Goal: Information Seeking & Learning: Compare options

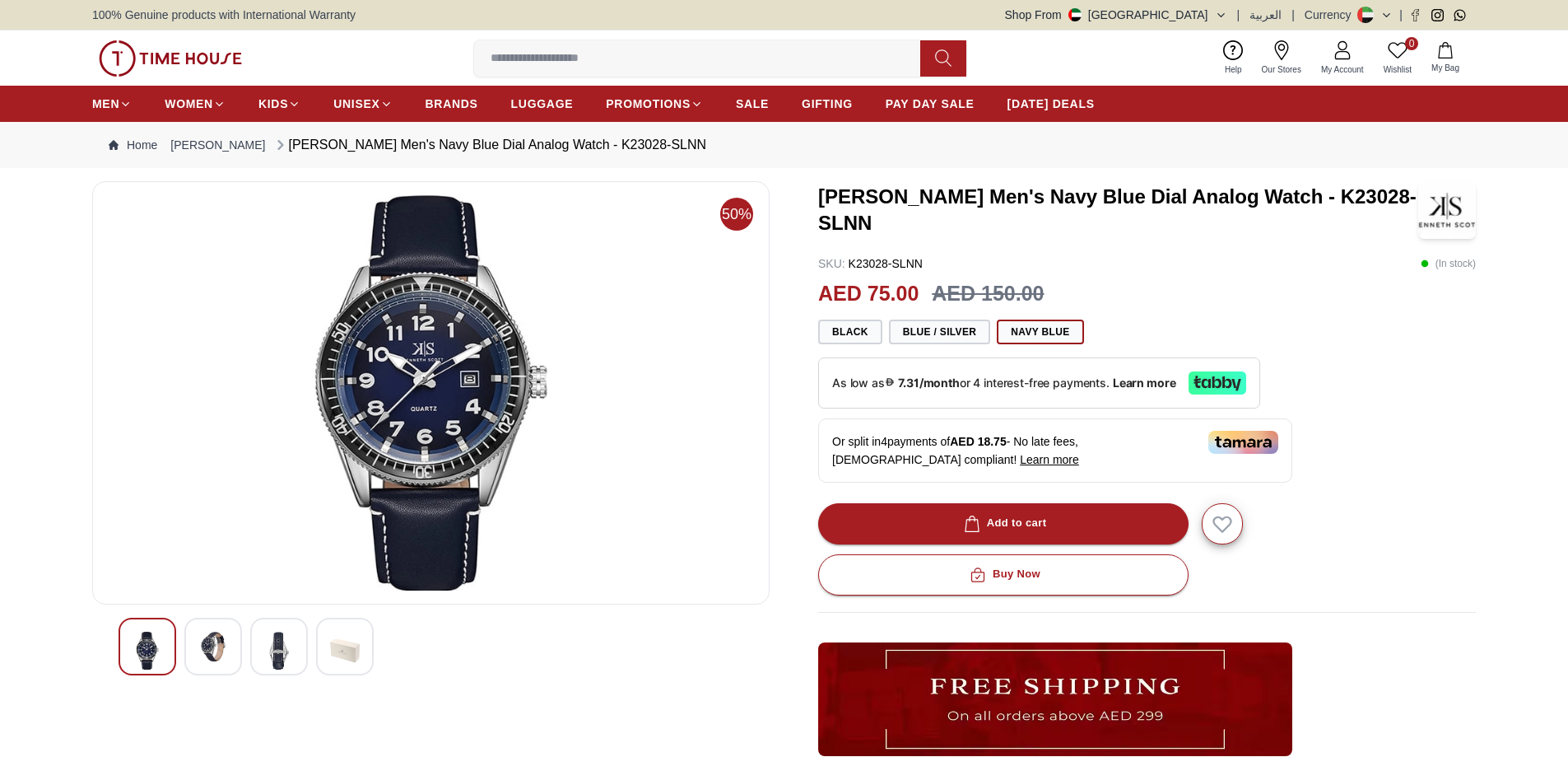
click at [226, 647] on img at bounding box center [213, 646] width 29 height 29
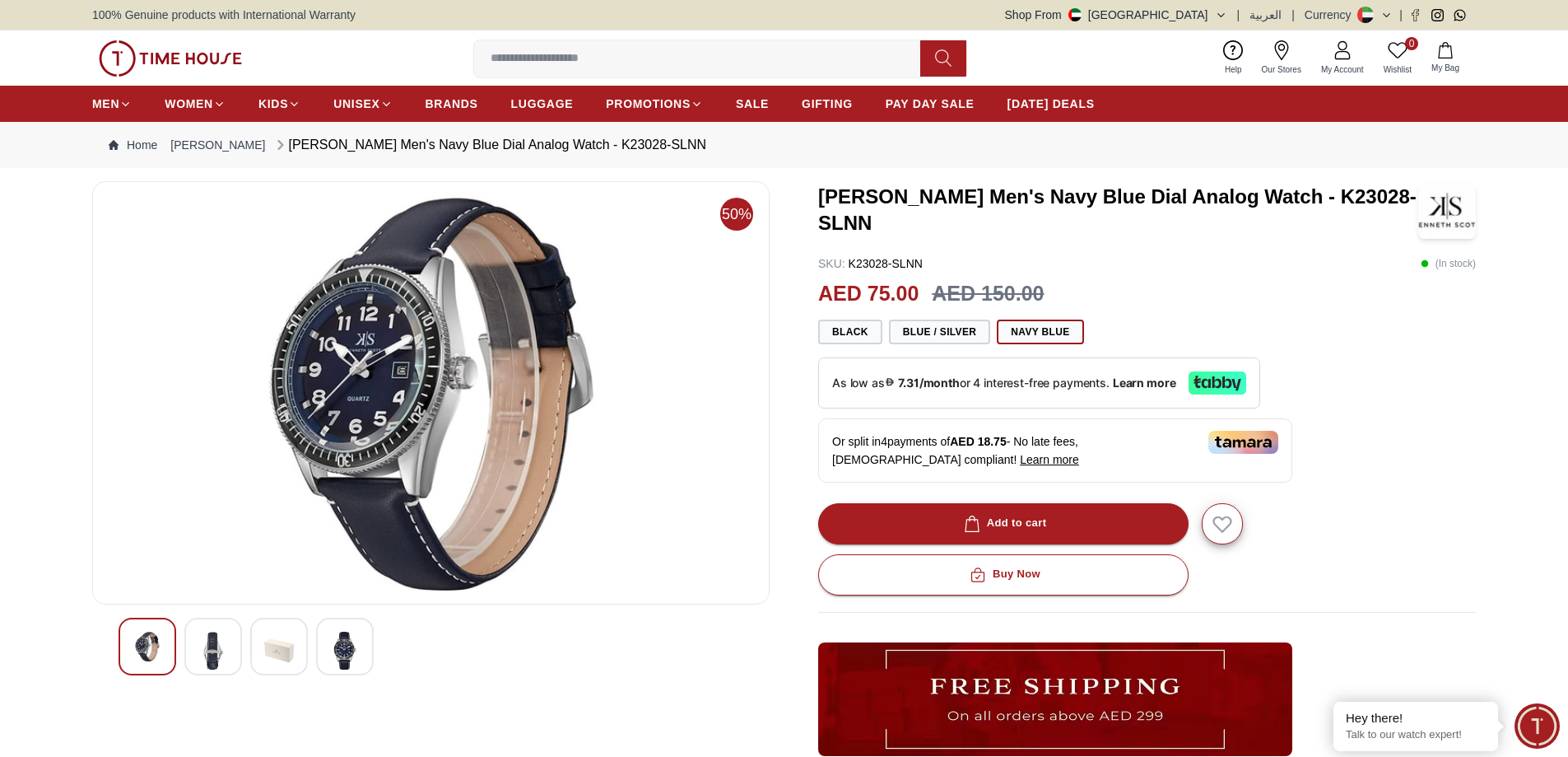
click at [392, 429] on img at bounding box center [430, 392] width 649 height 395
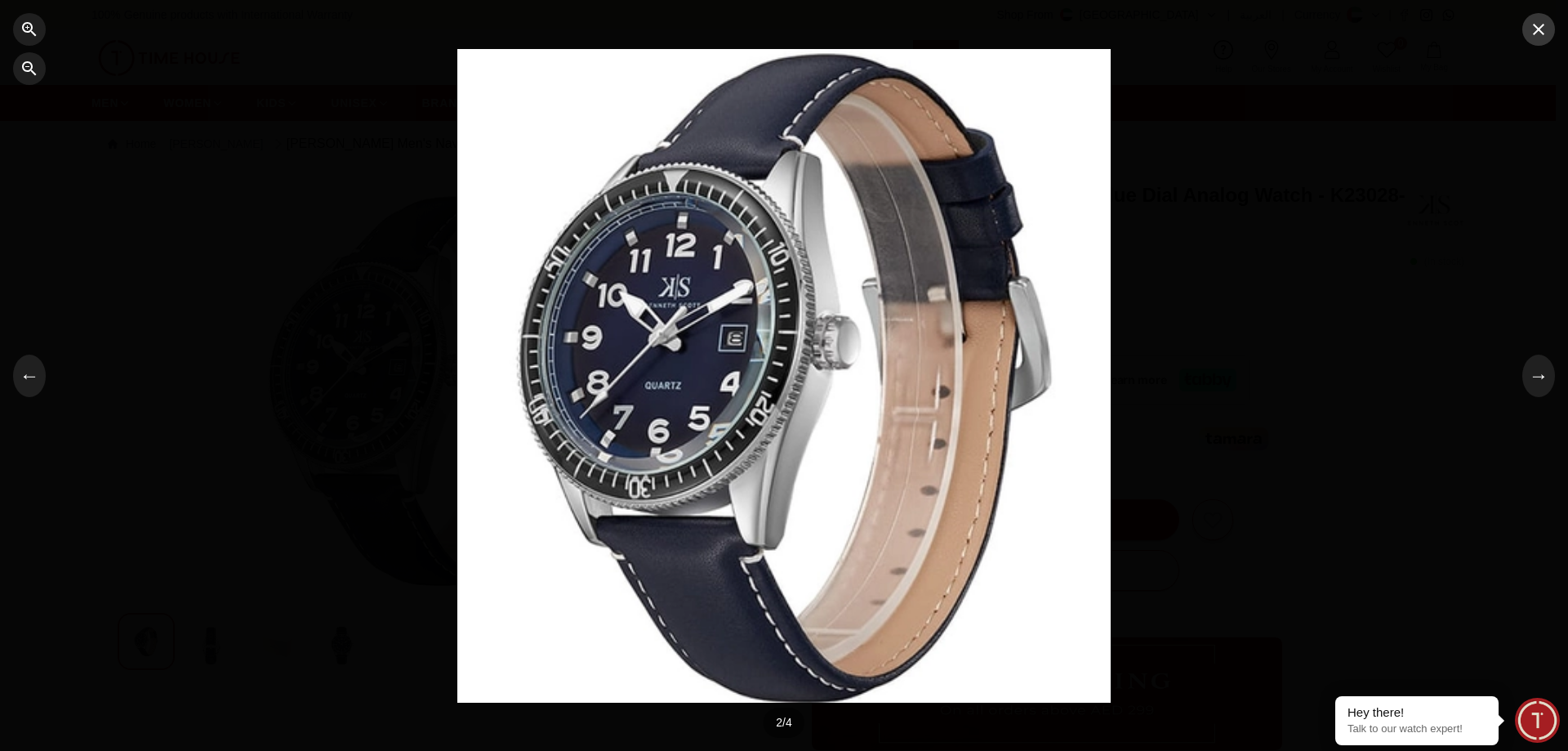
click at [1549, 28] on button "button" at bounding box center [1539, 29] width 33 height 33
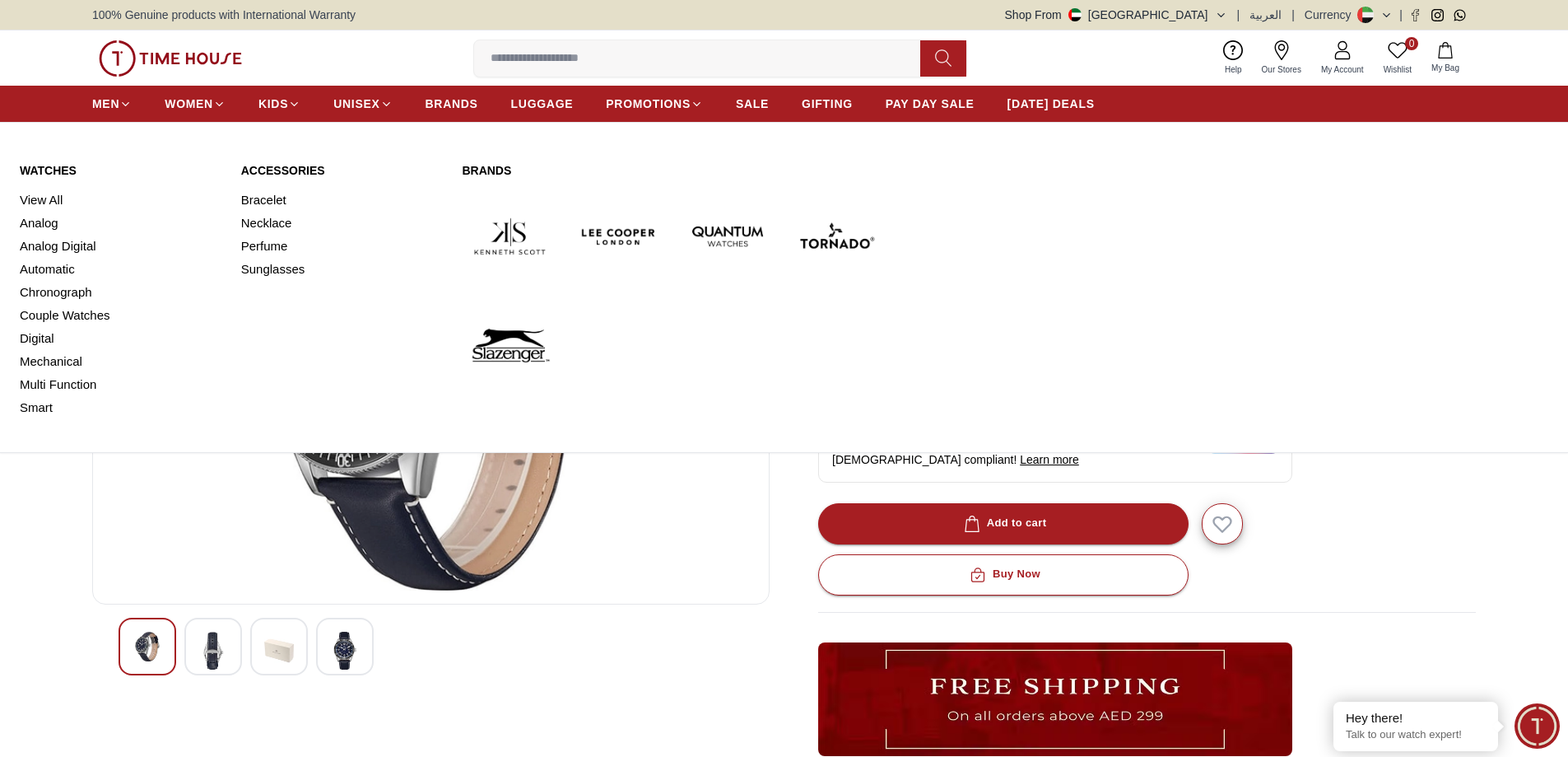
click at [42, 167] on link "Watches" at bounding box center [120, 171] width 201 height 16
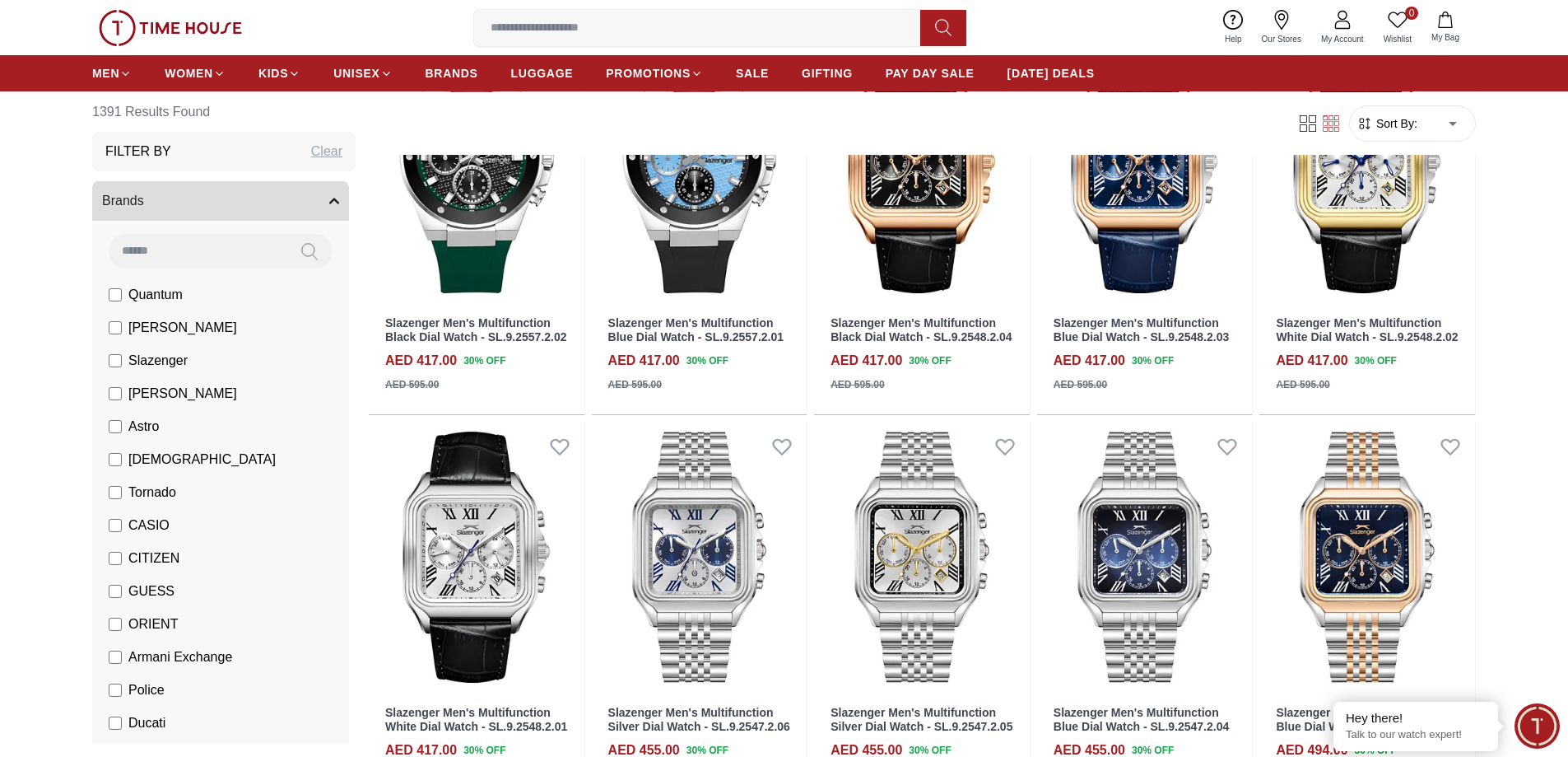
scroll to position [658, 0]
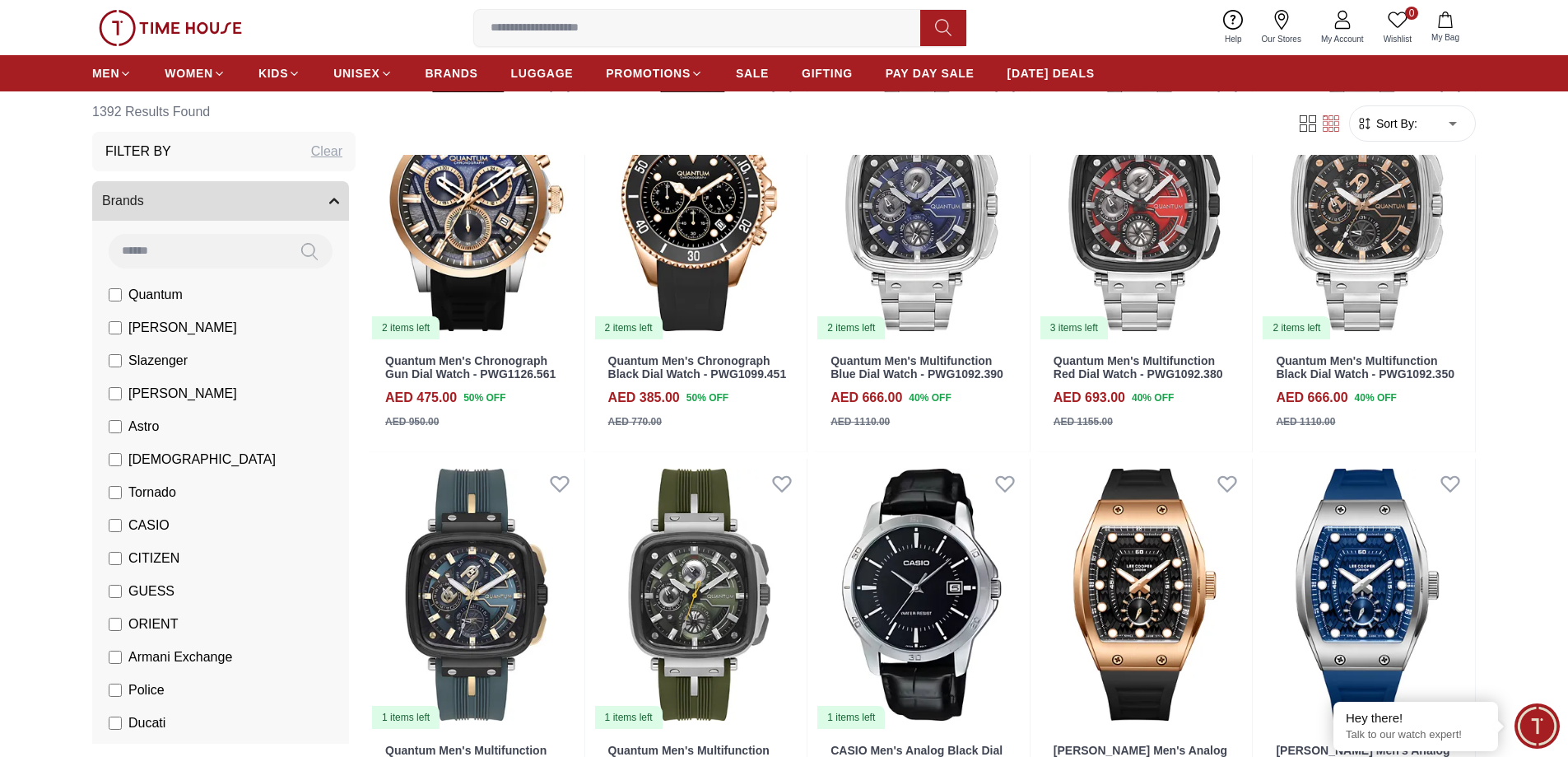
scroll to position [2635, 0]
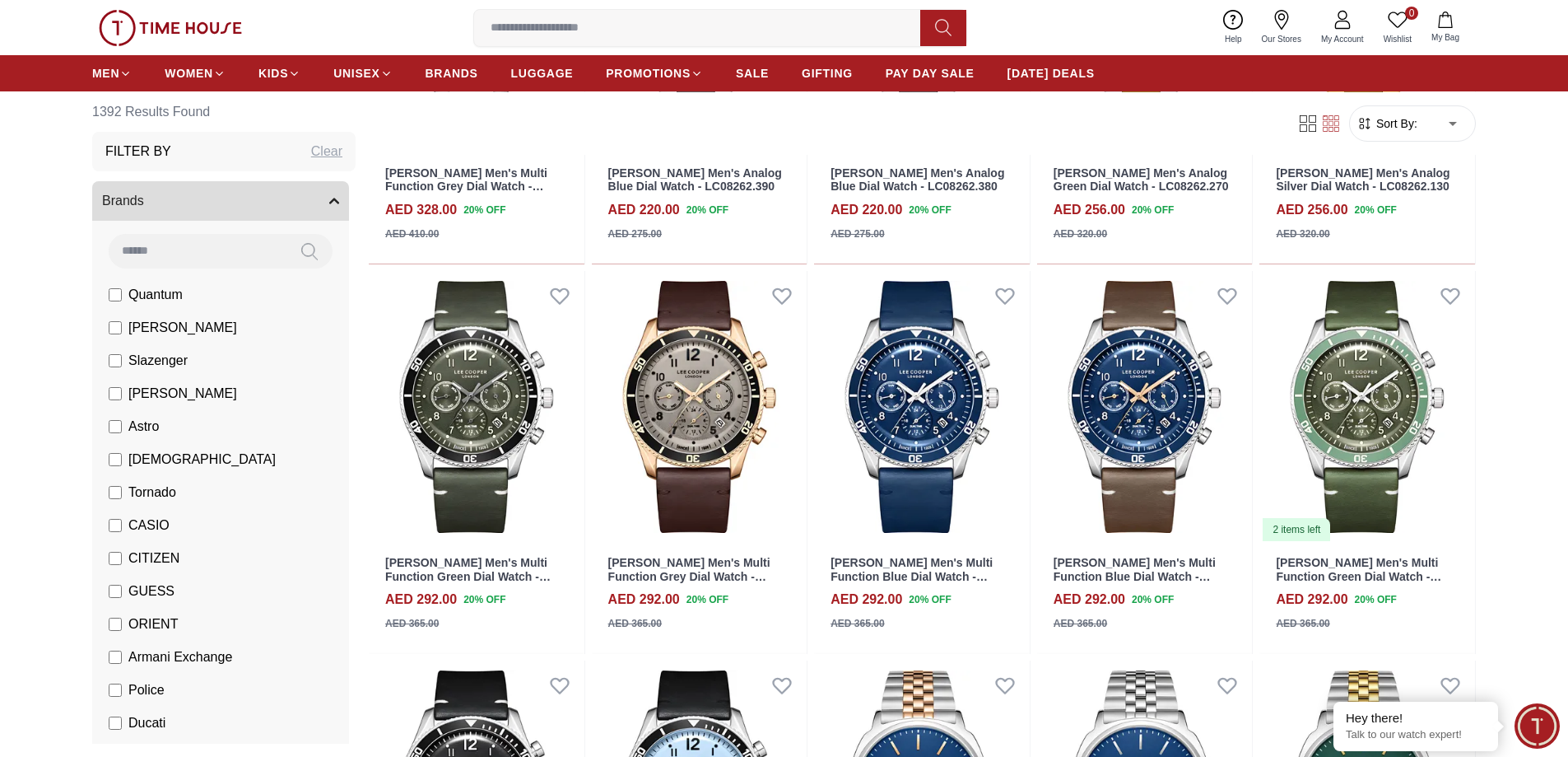
scroll to position [3952, 0]
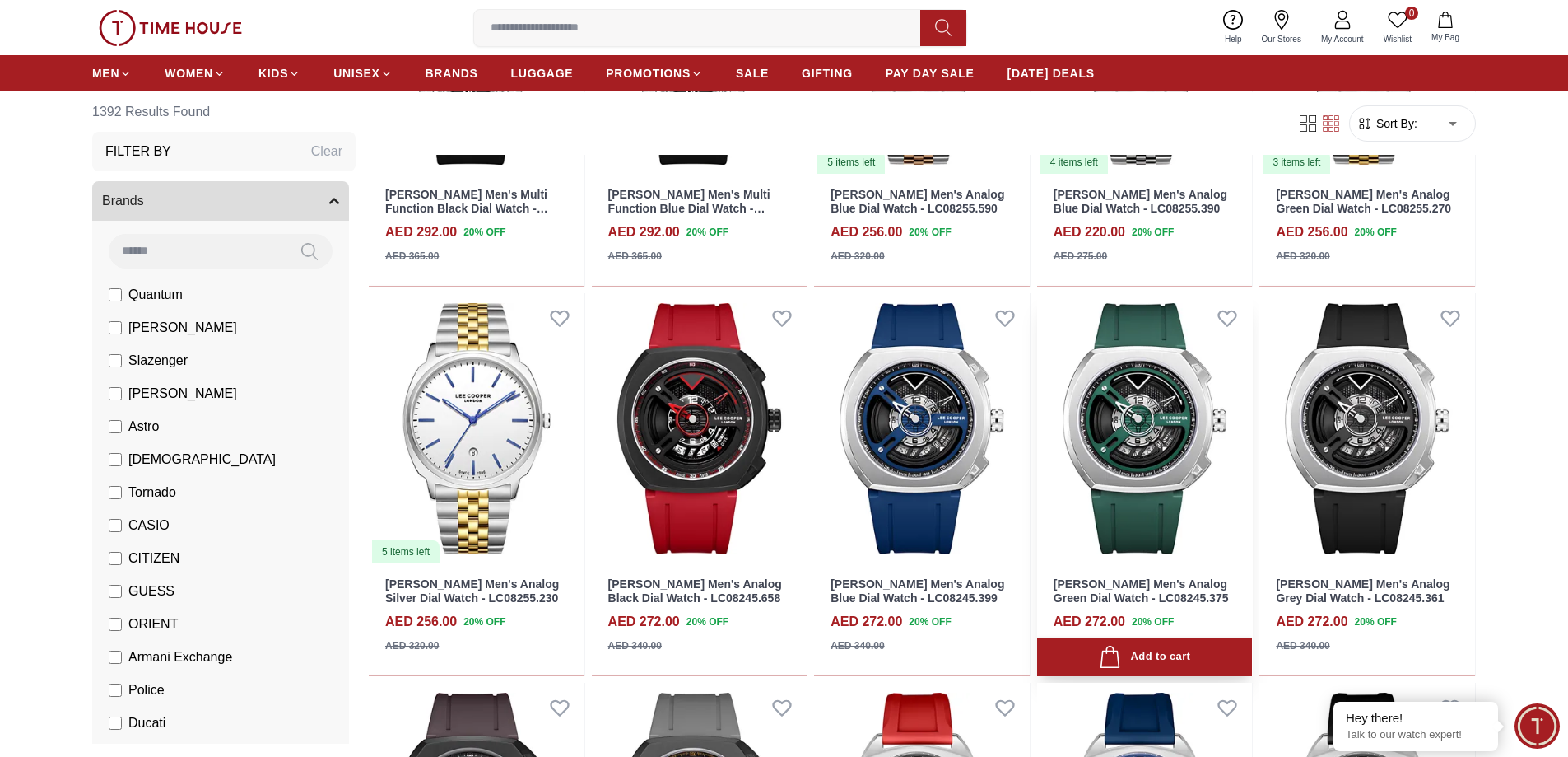
scroll to position [4692, 0]
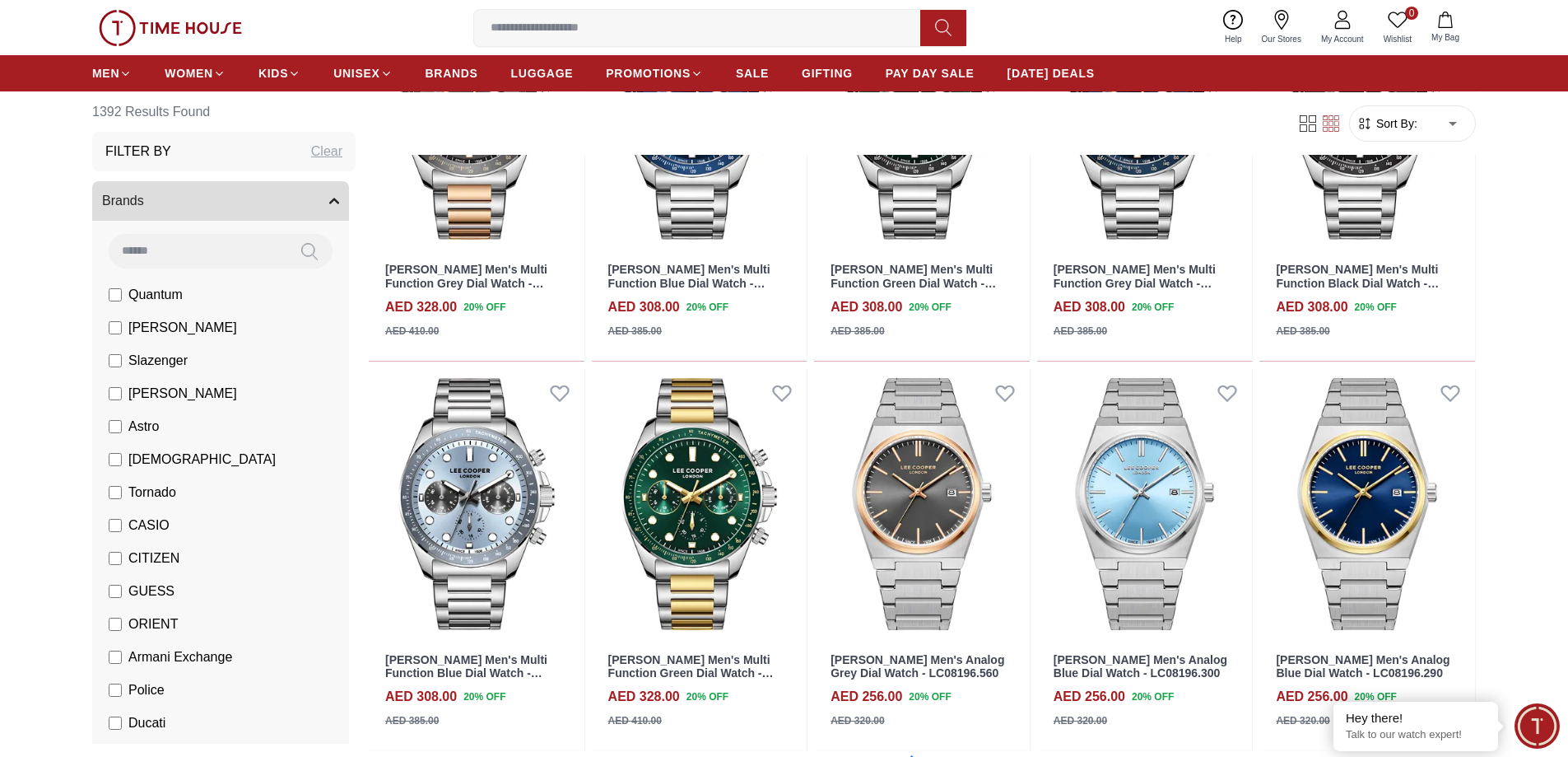
scroll to position [7492, 0]
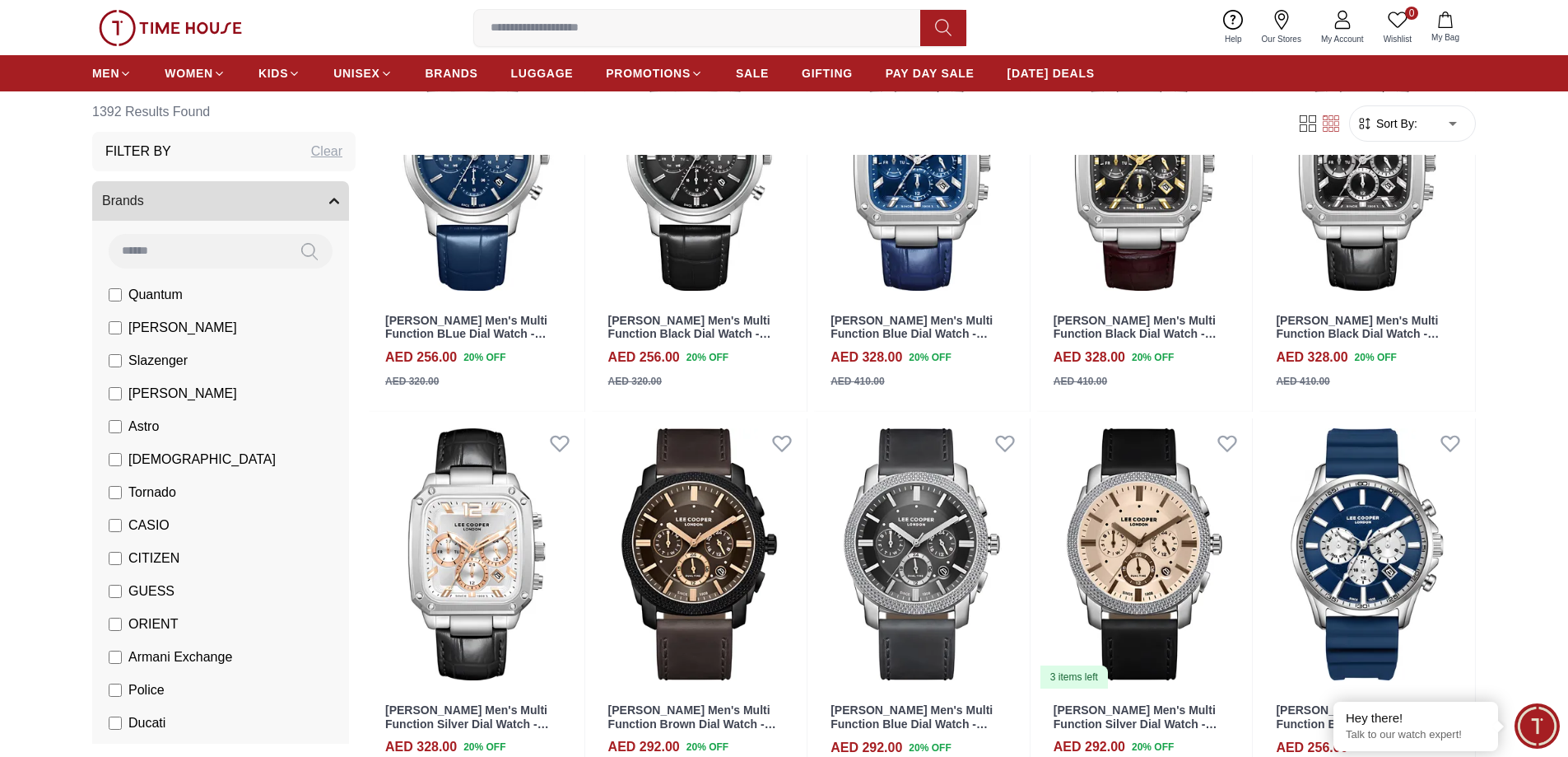
scroll to position [8879, 0]
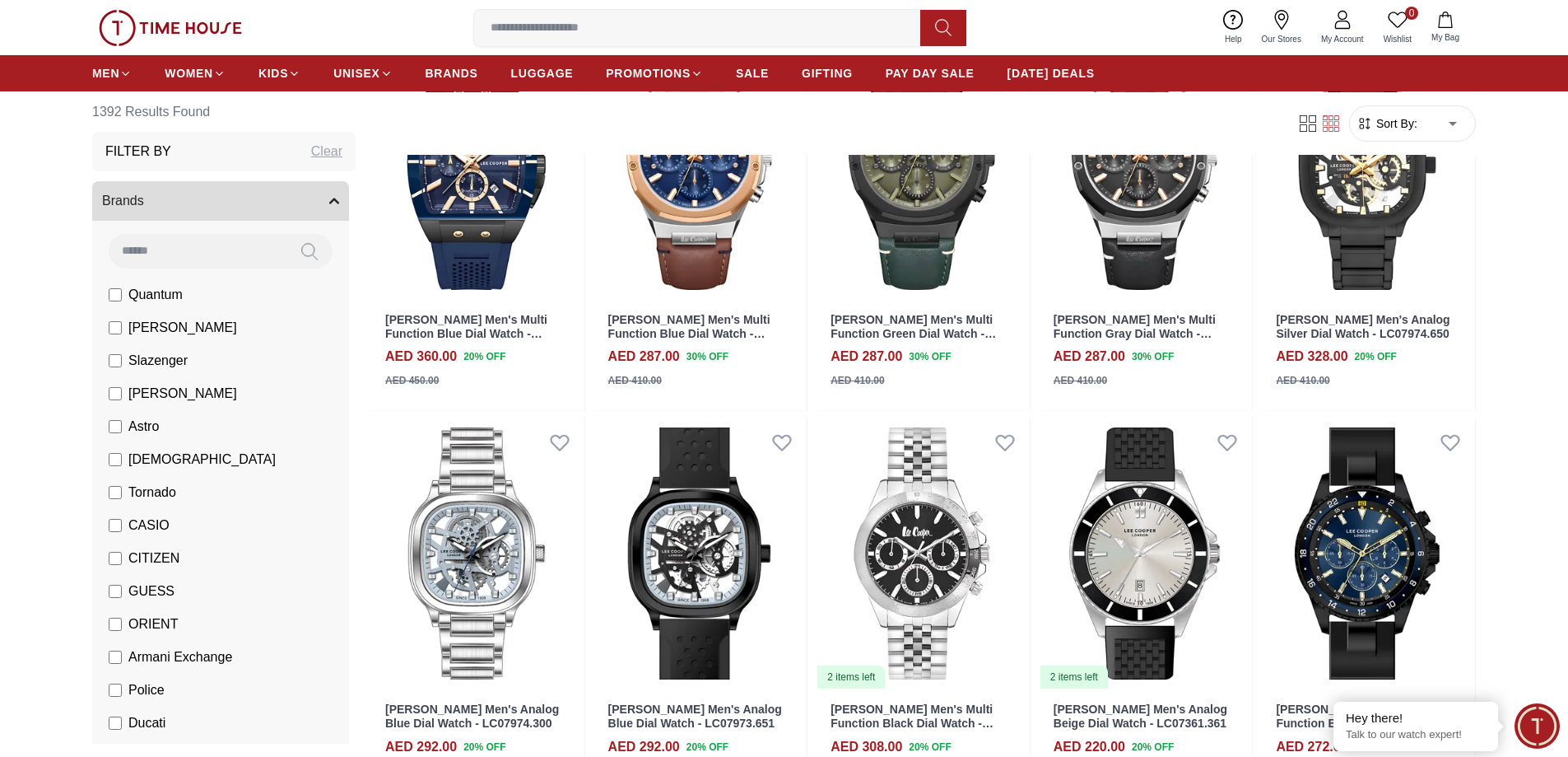
scroll to position [10403, 0]
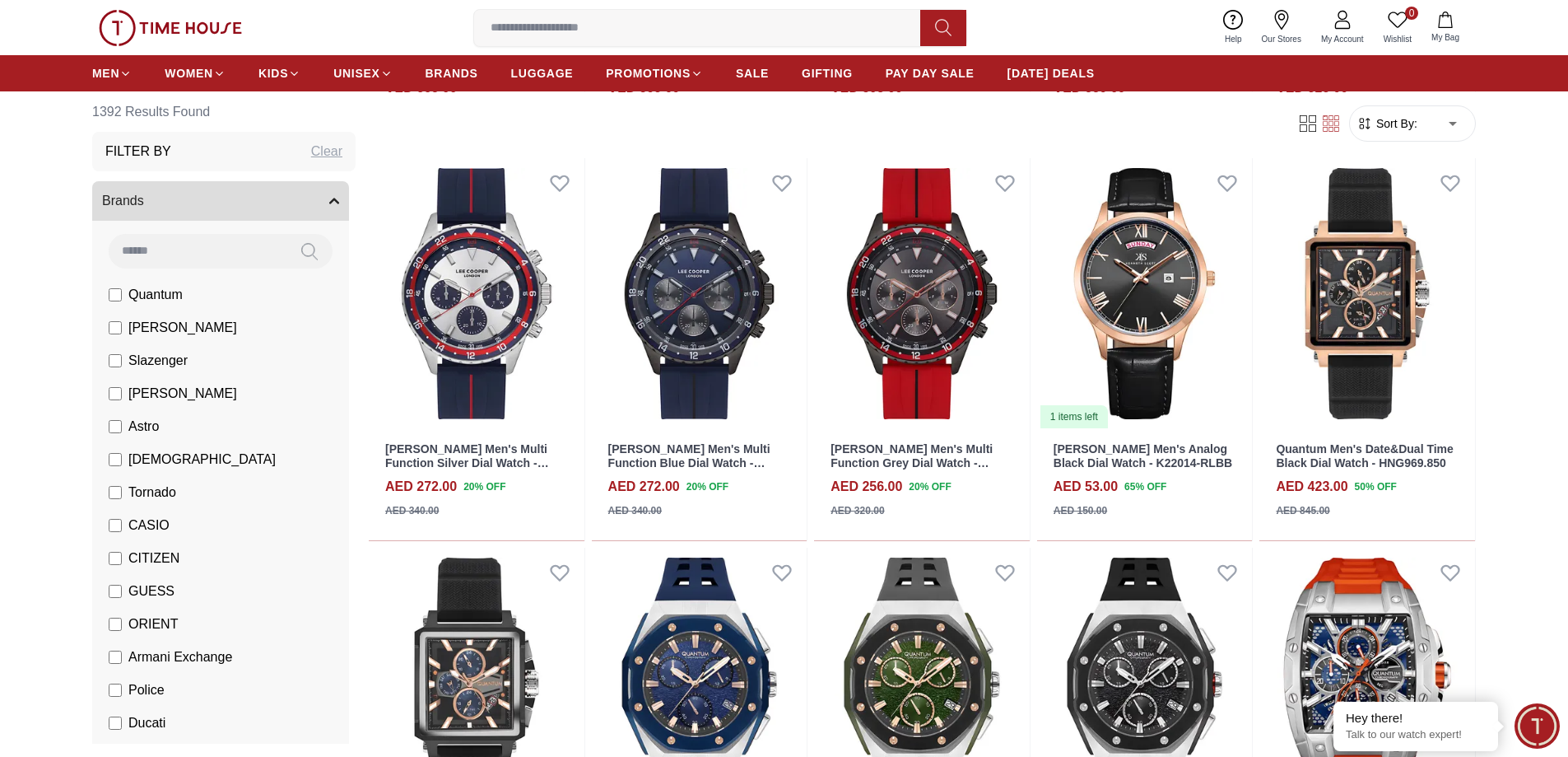
scroll to position [11196, 0]
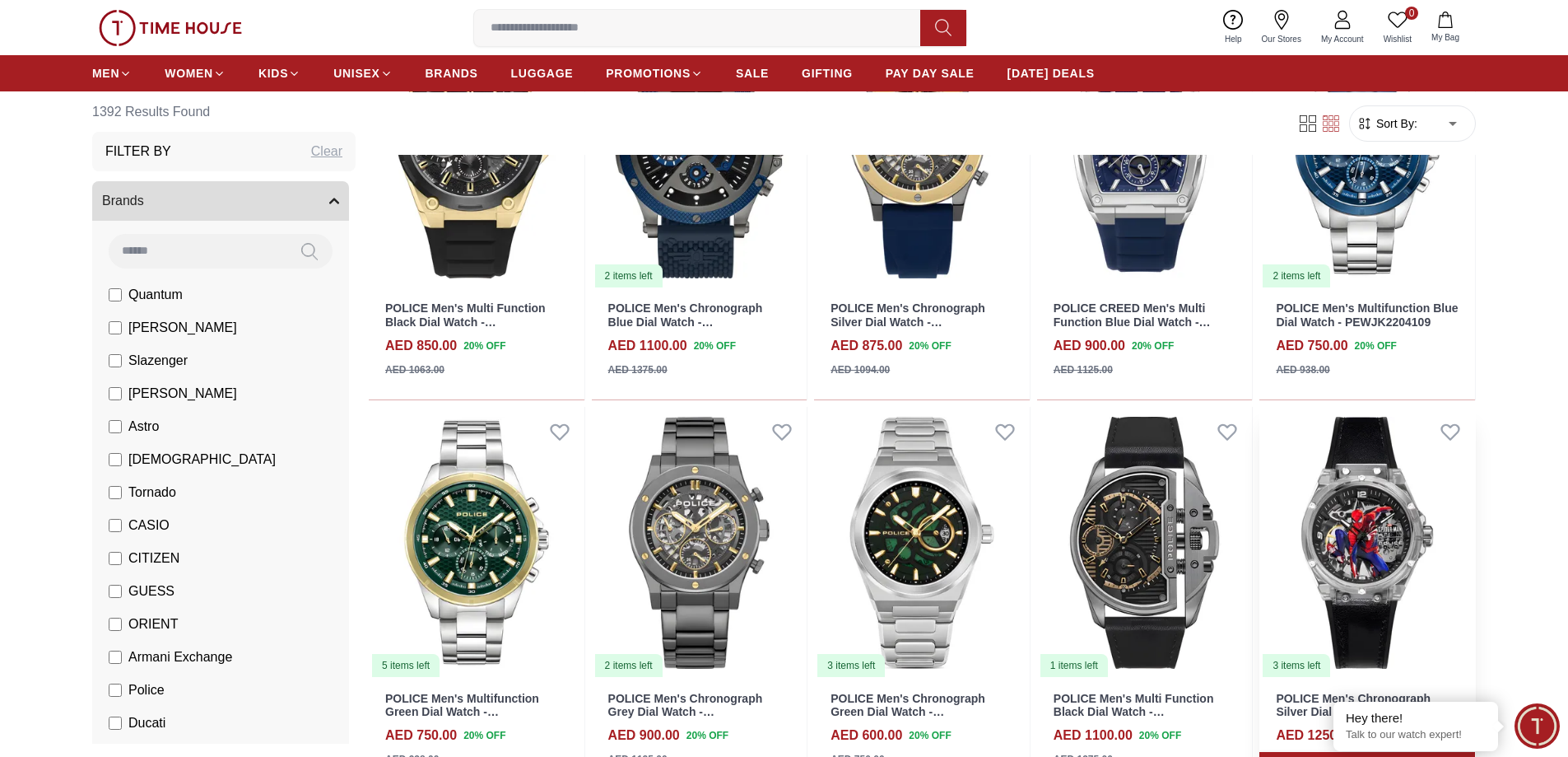
scroll to position [13531, 0]
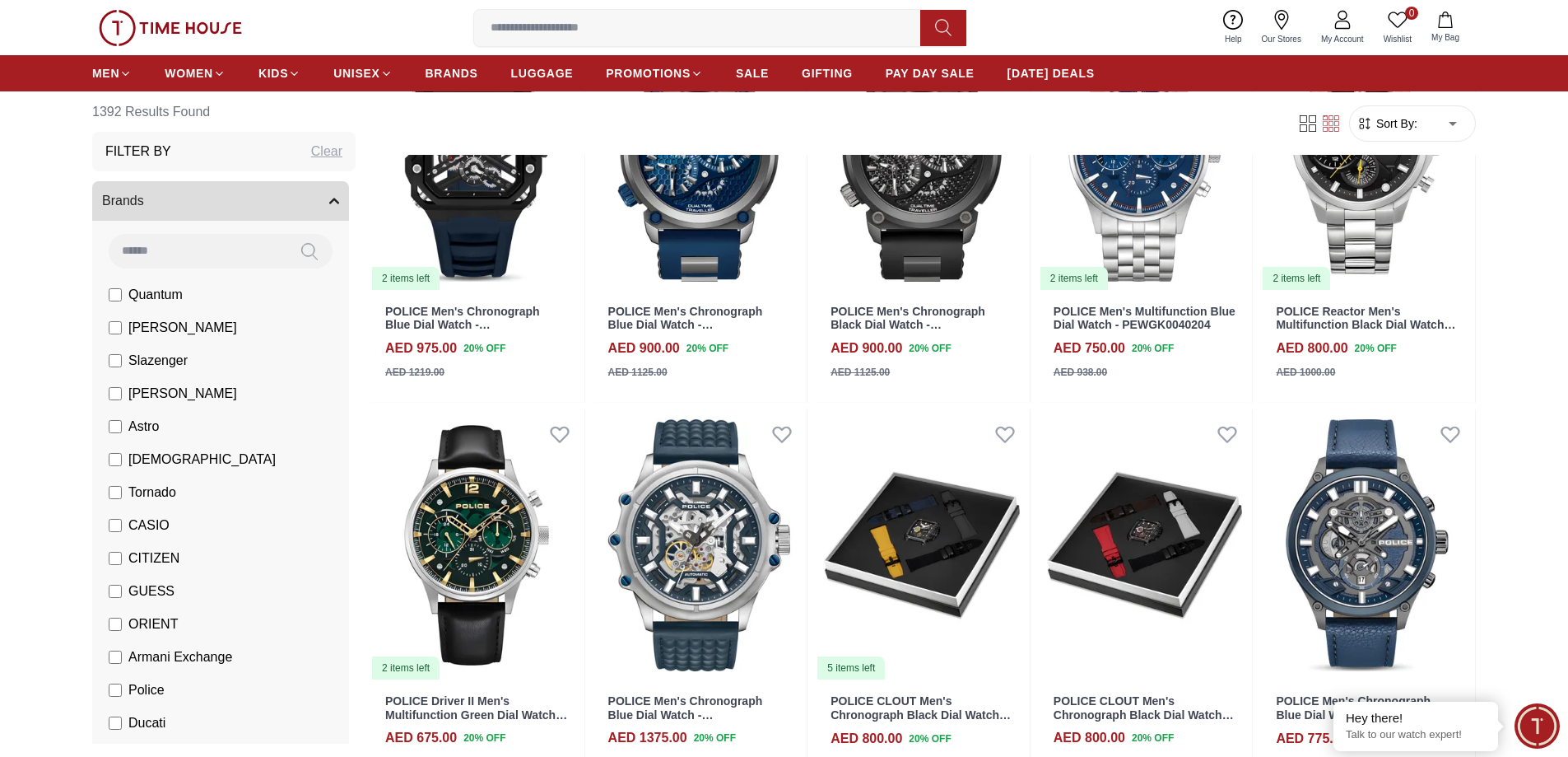
scroll to position [15066, 0]
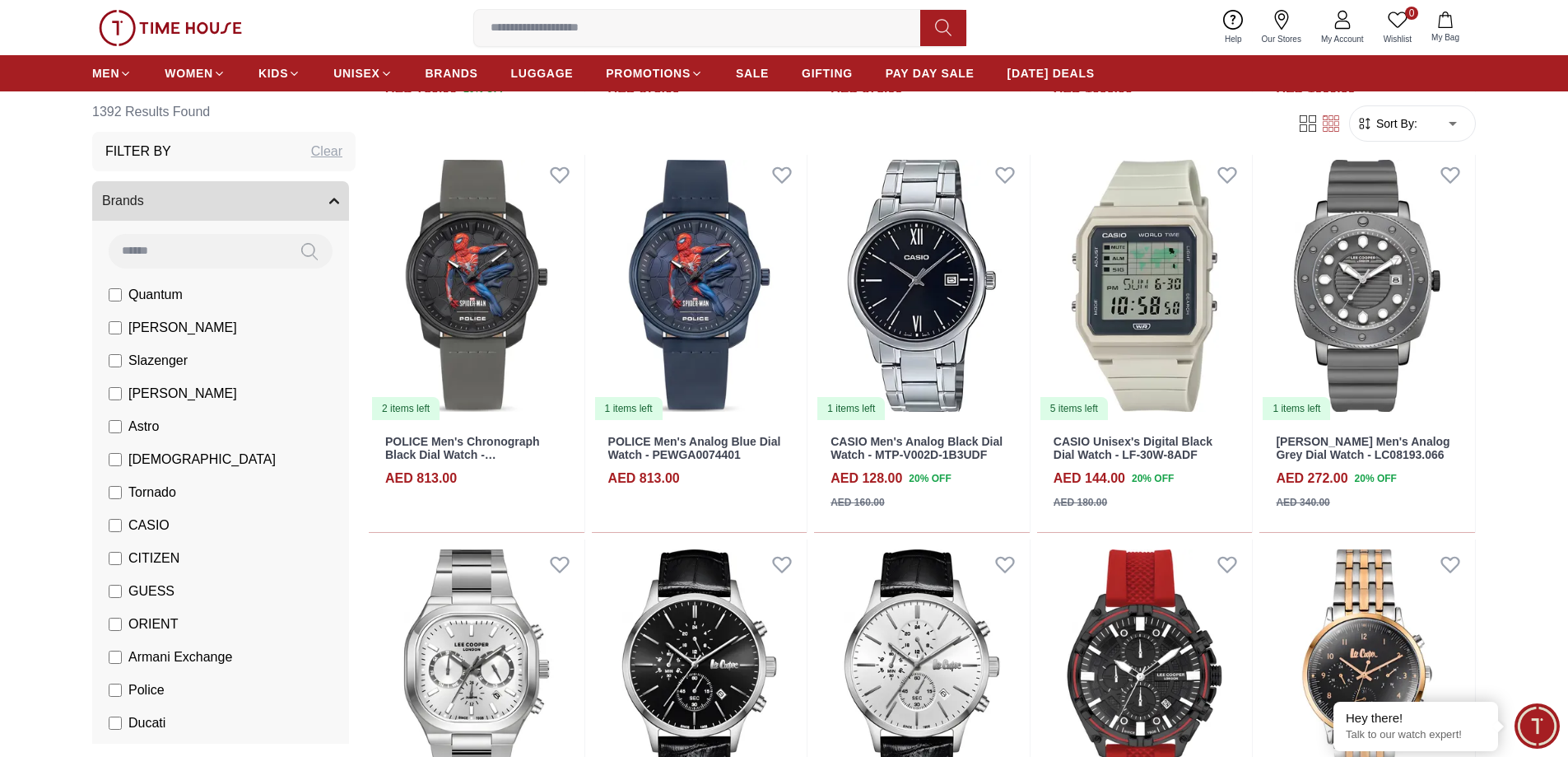
scroll to position [16218, 0]
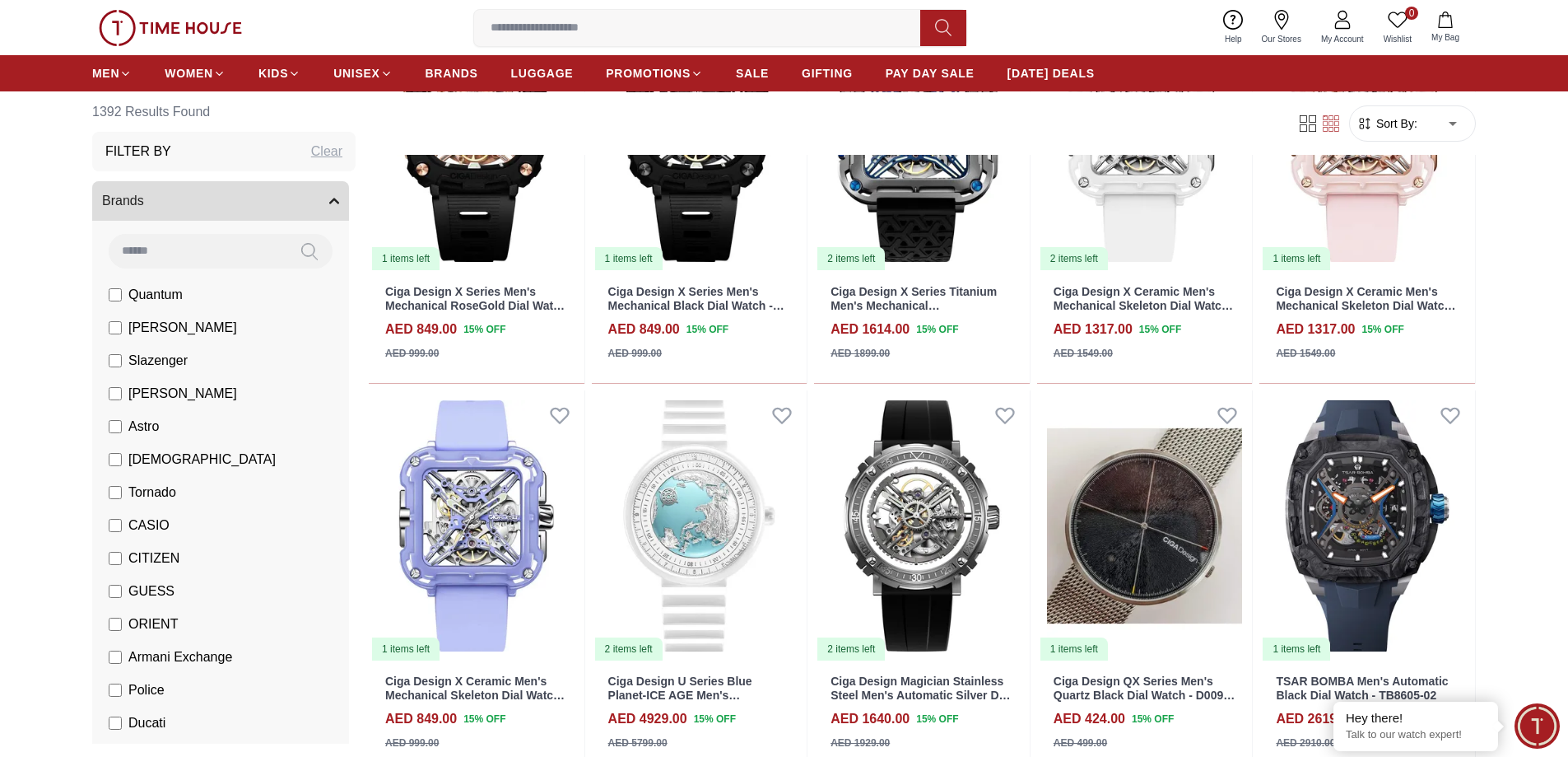
scroll to position [18199, 0]
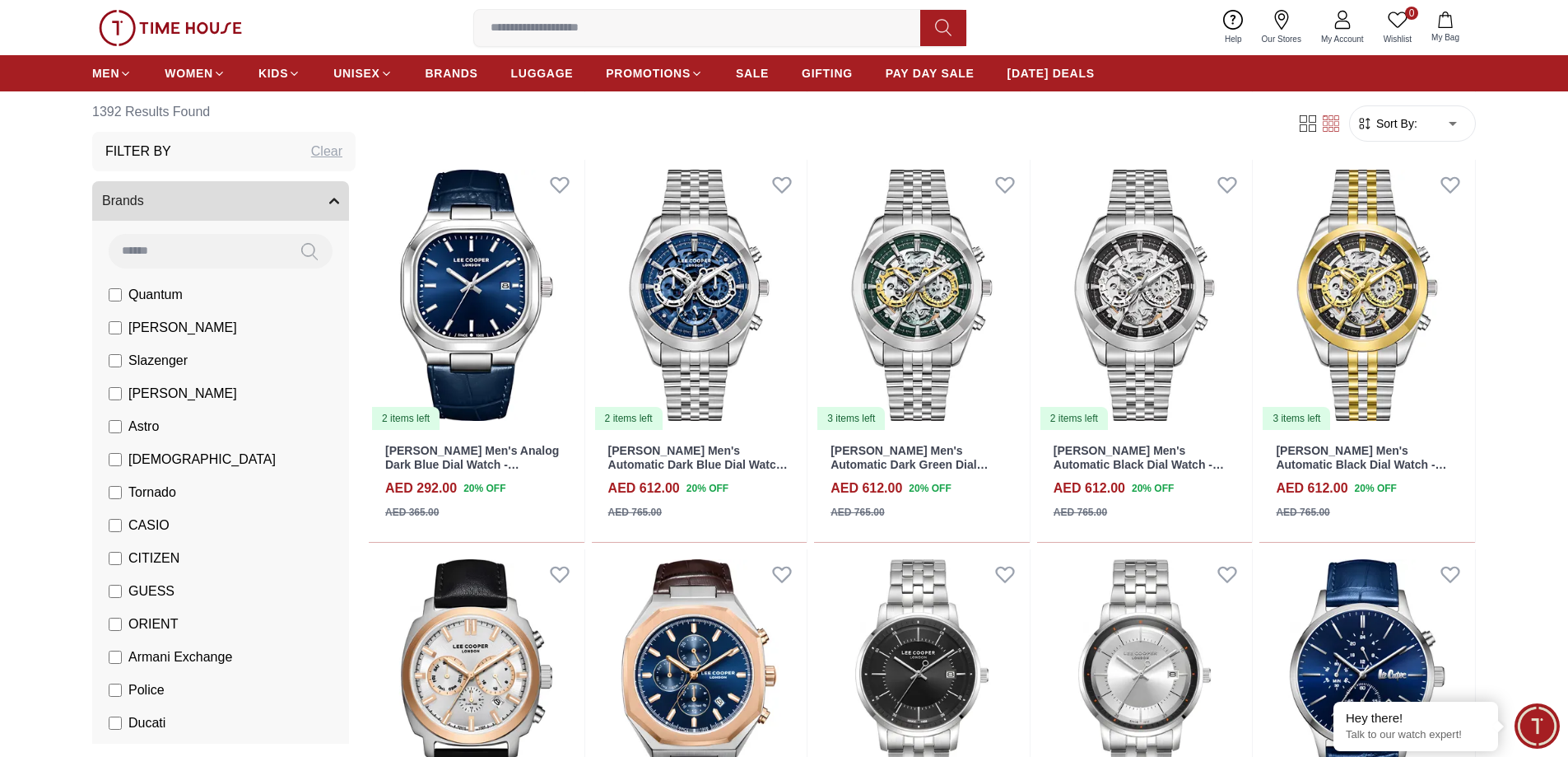
scroll to position [19660, 0]
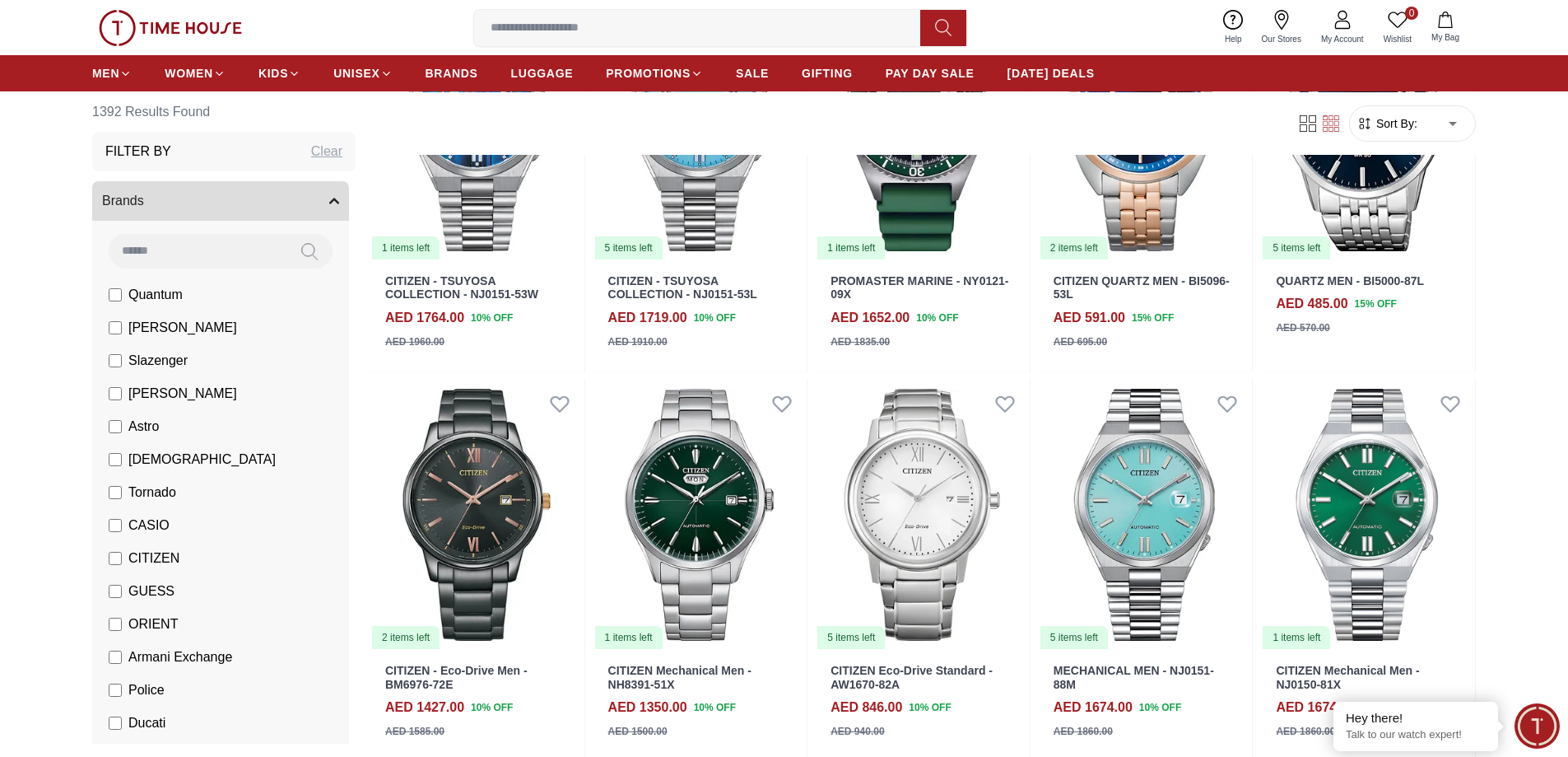
scroll to position [21343, 0]
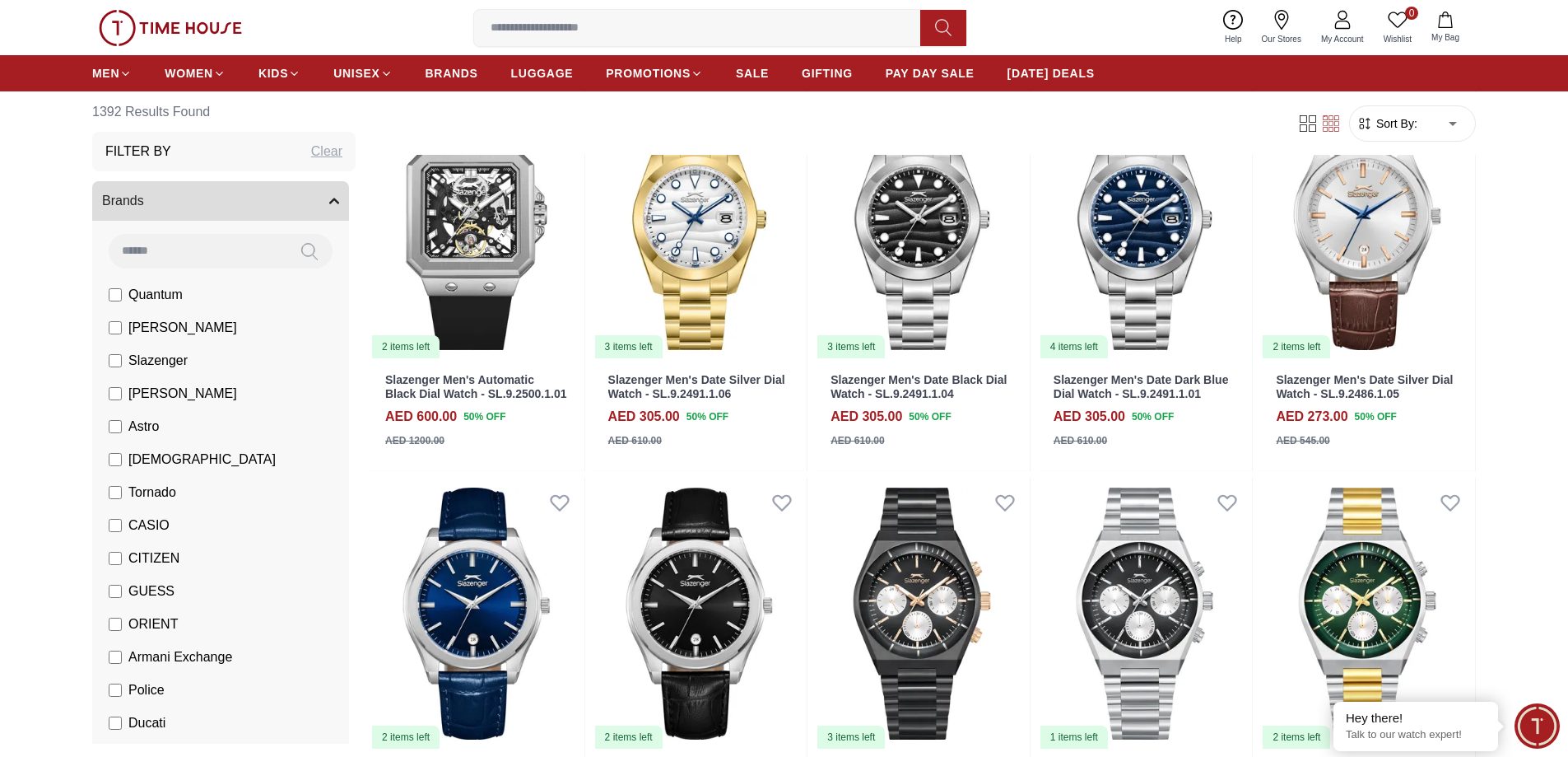
scroll to position [22885, 0]
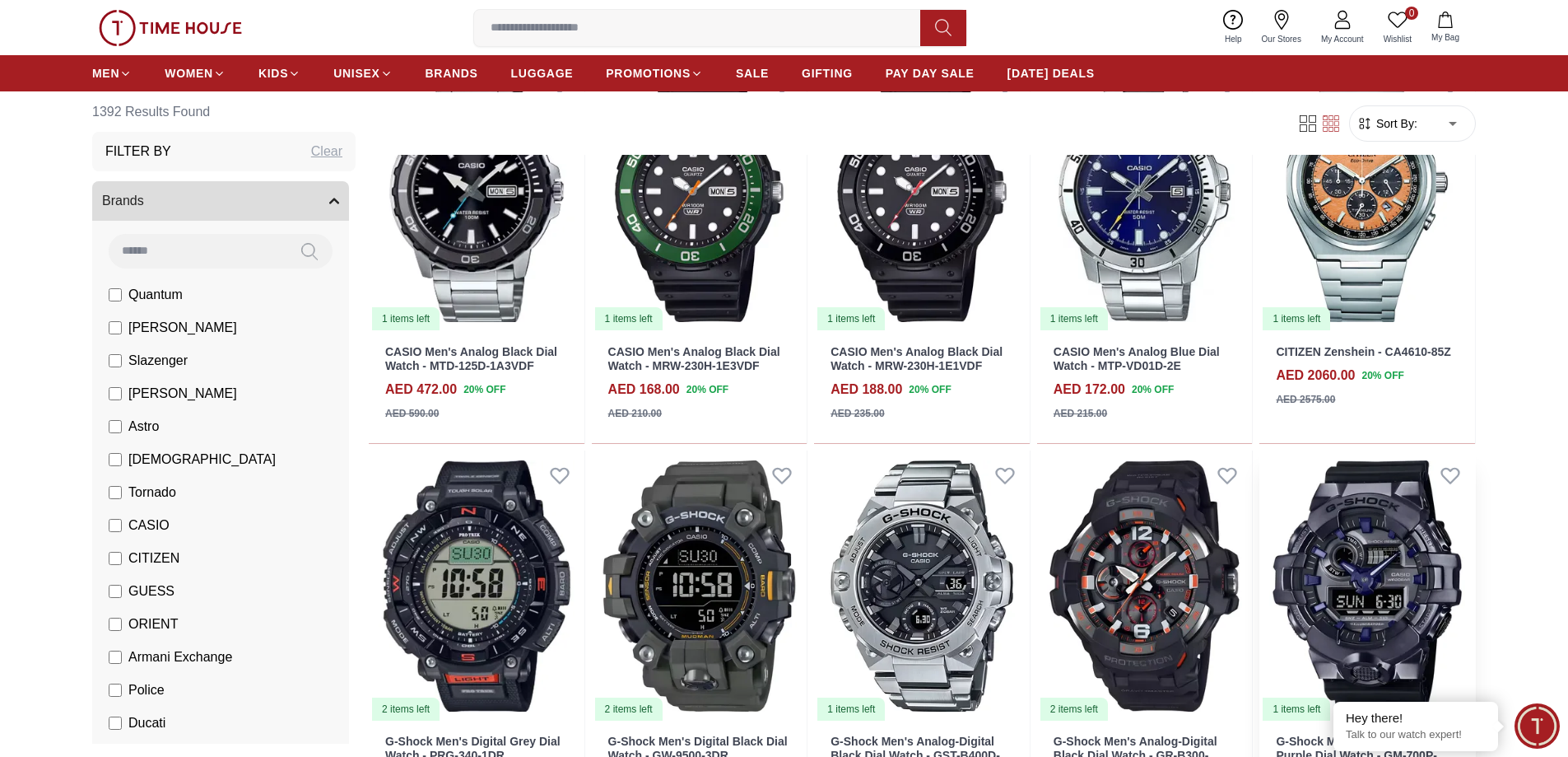
scroll to position [24420, 0]
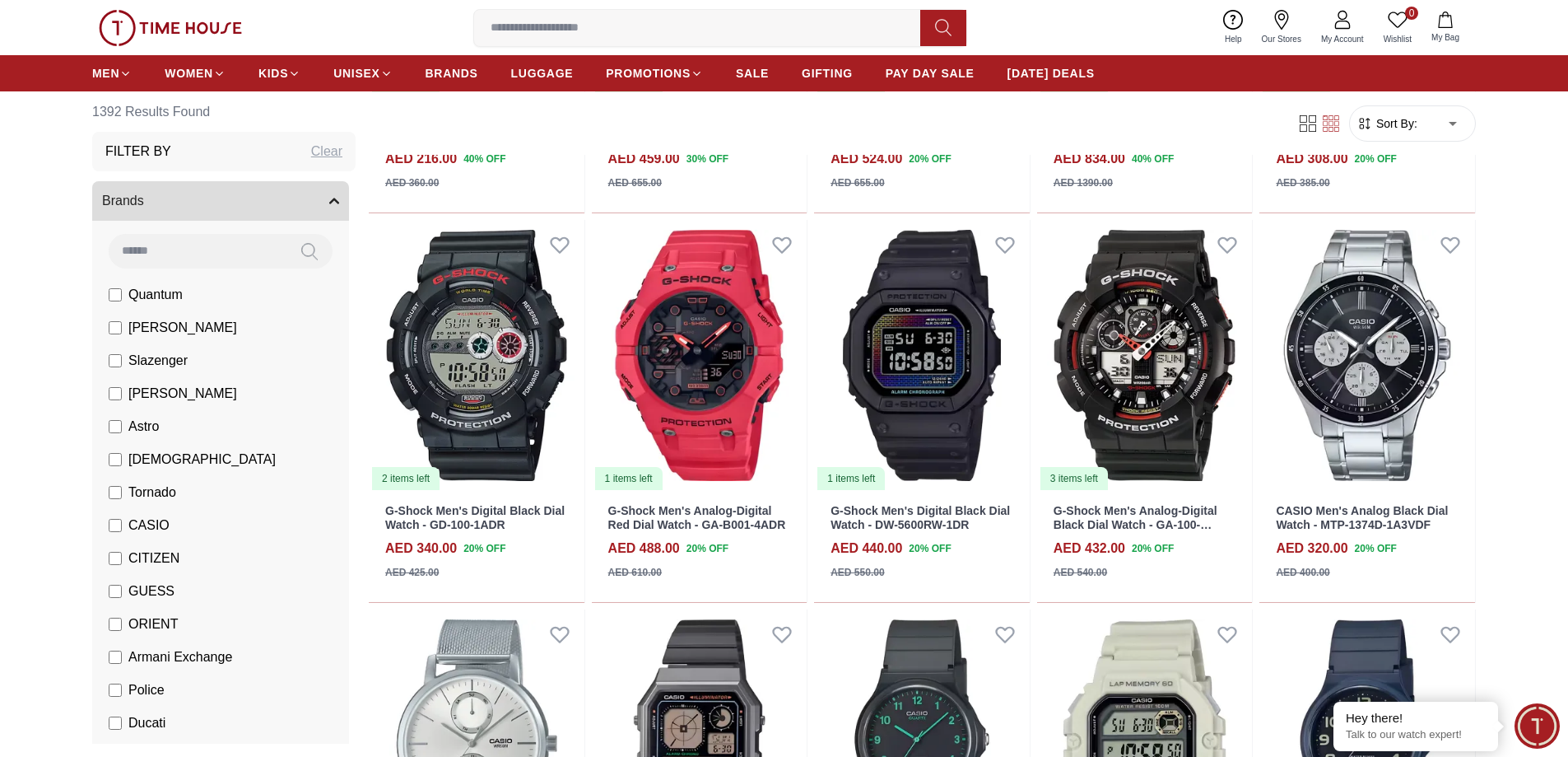
scroll to position [25999, 0]
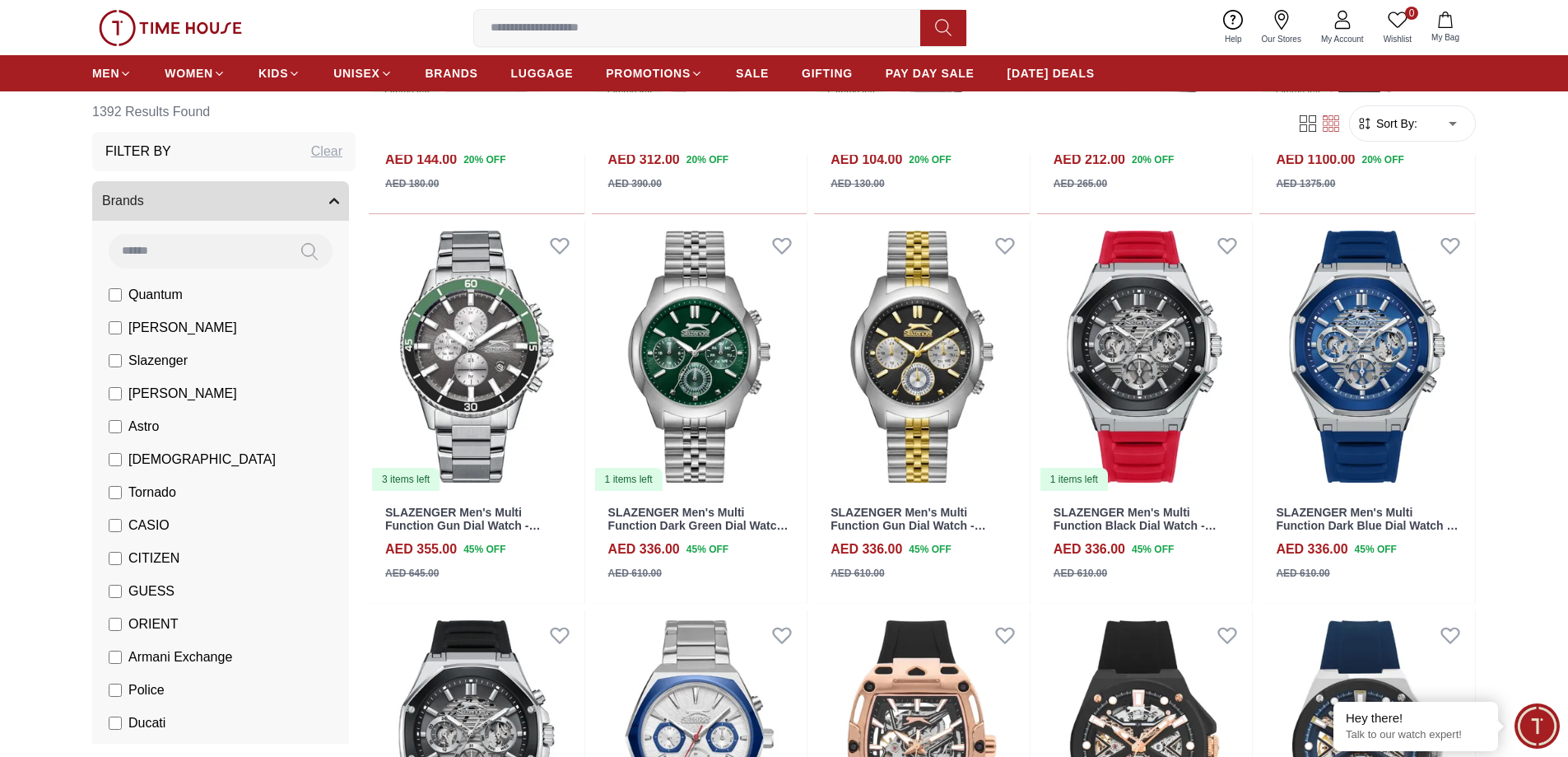
scroll to position [27493, 0]
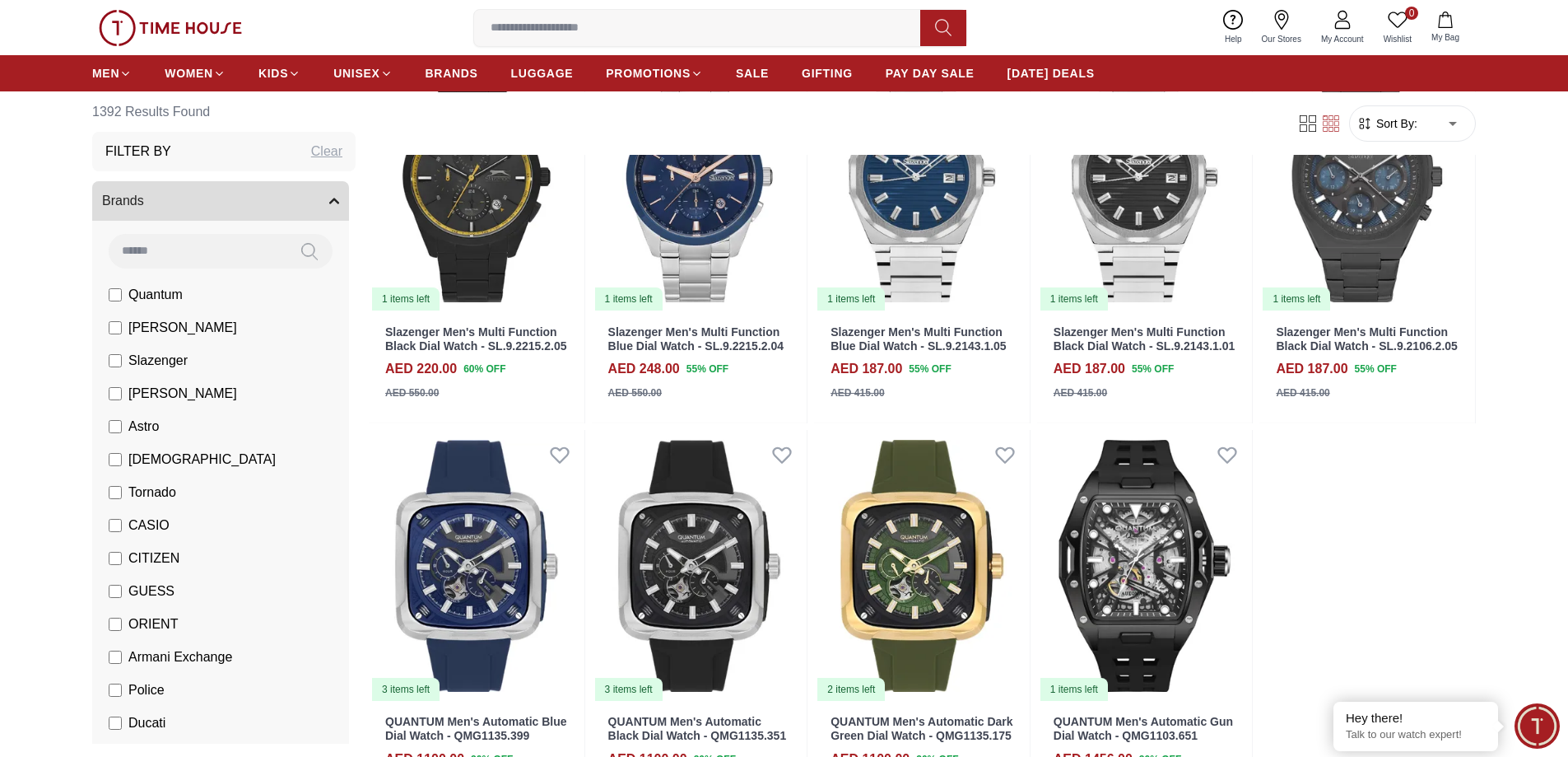
scroll to position [29062, 0]
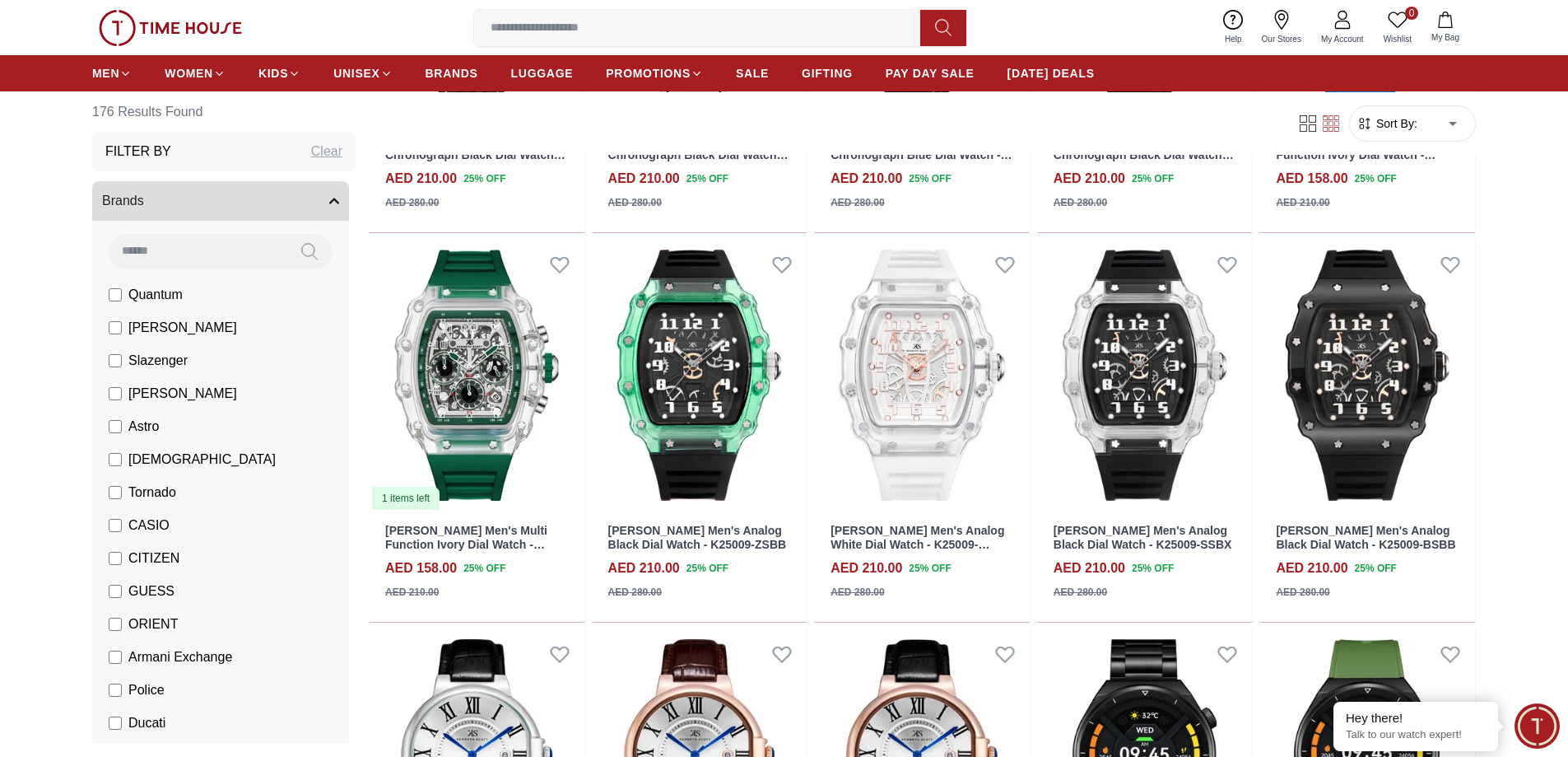
scroll to position [824, 0]
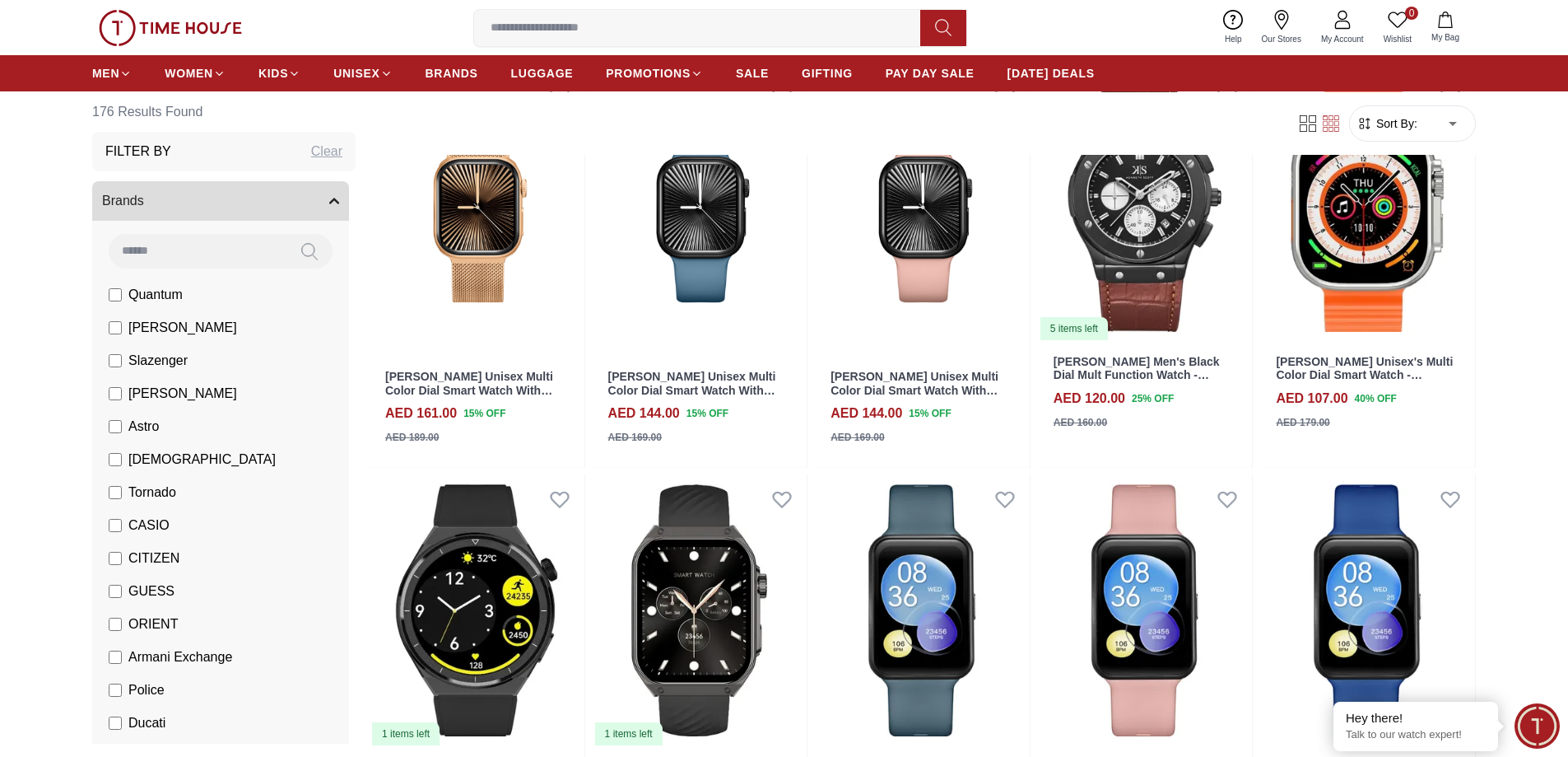
scroll to position [2388, 0]
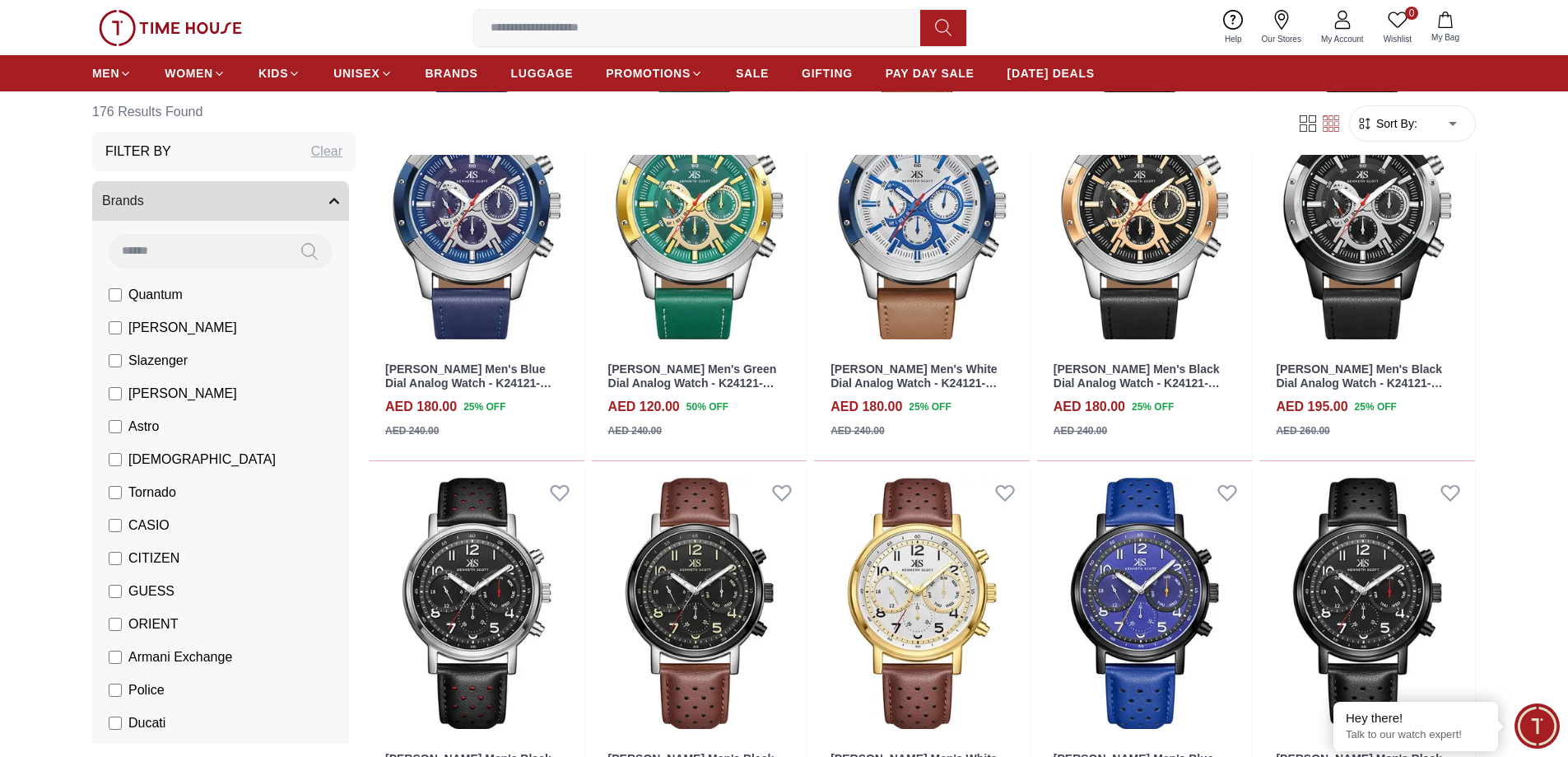
scroll to position [4281, 0]
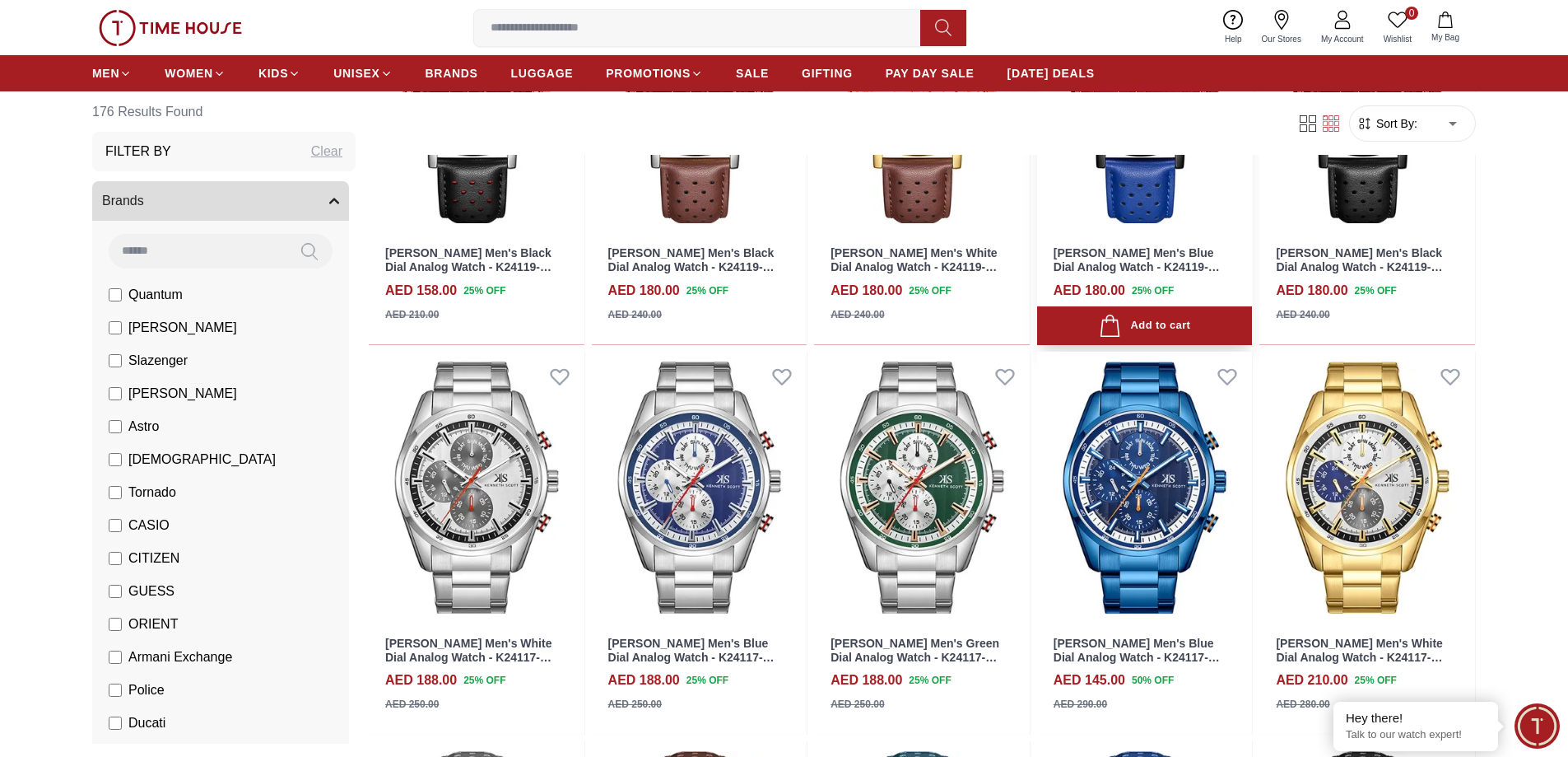
scroll to position [4610, 0]
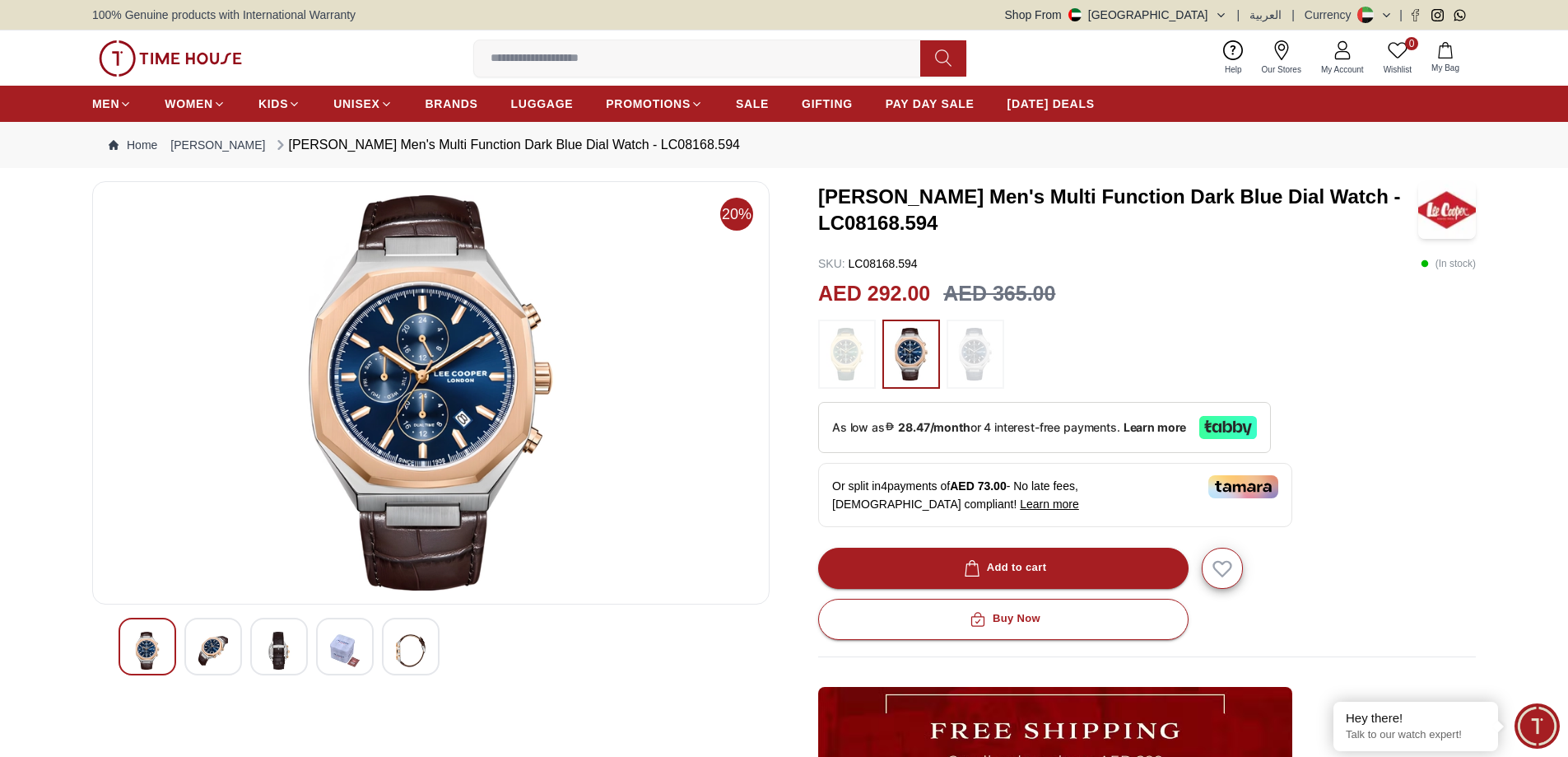
click at [209, 641] on img at bounding box center [213, 650] width 29 height 38
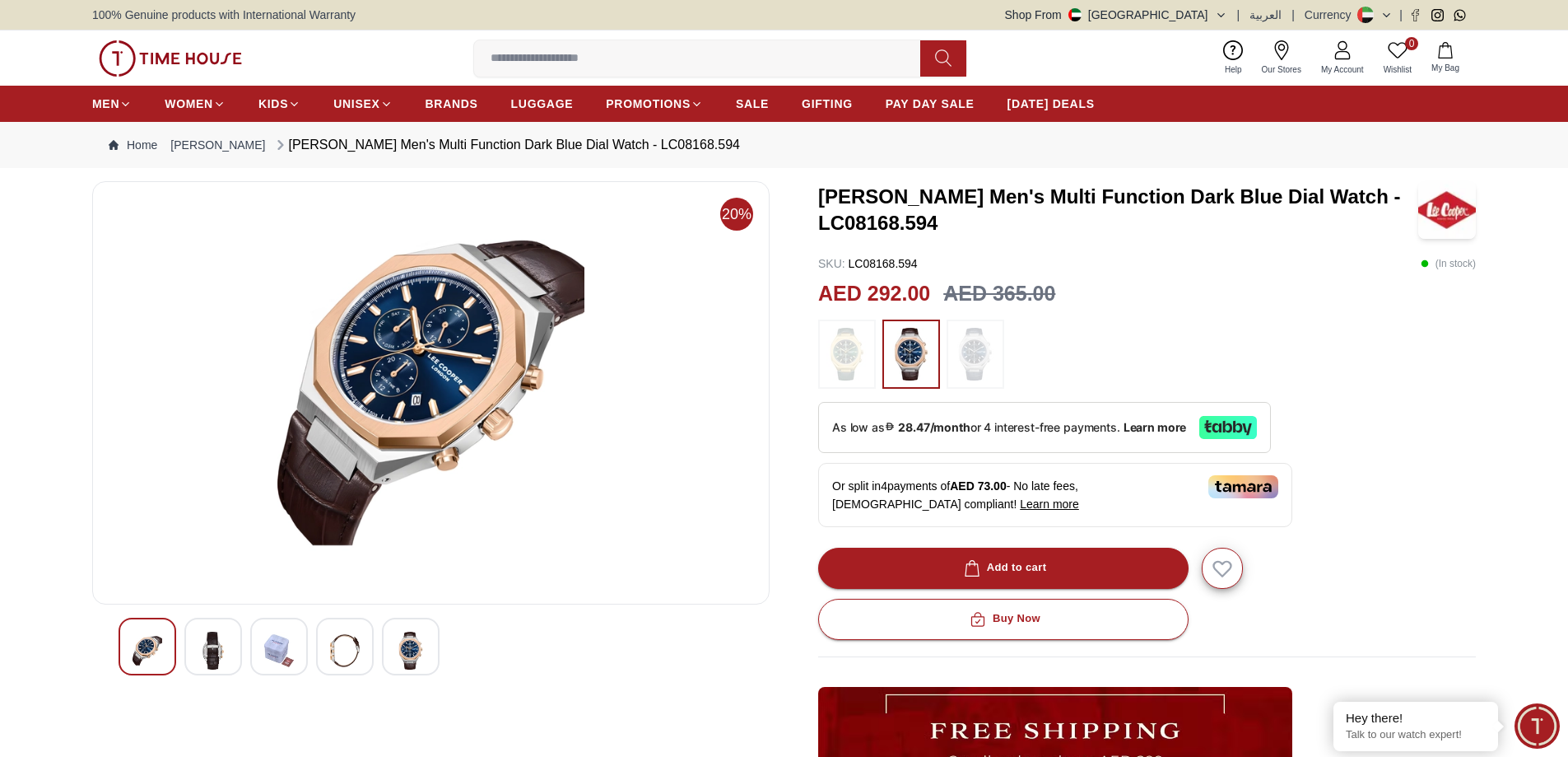
click at [351, 396] on img at bounding box center [430, 392] width 649 height 395
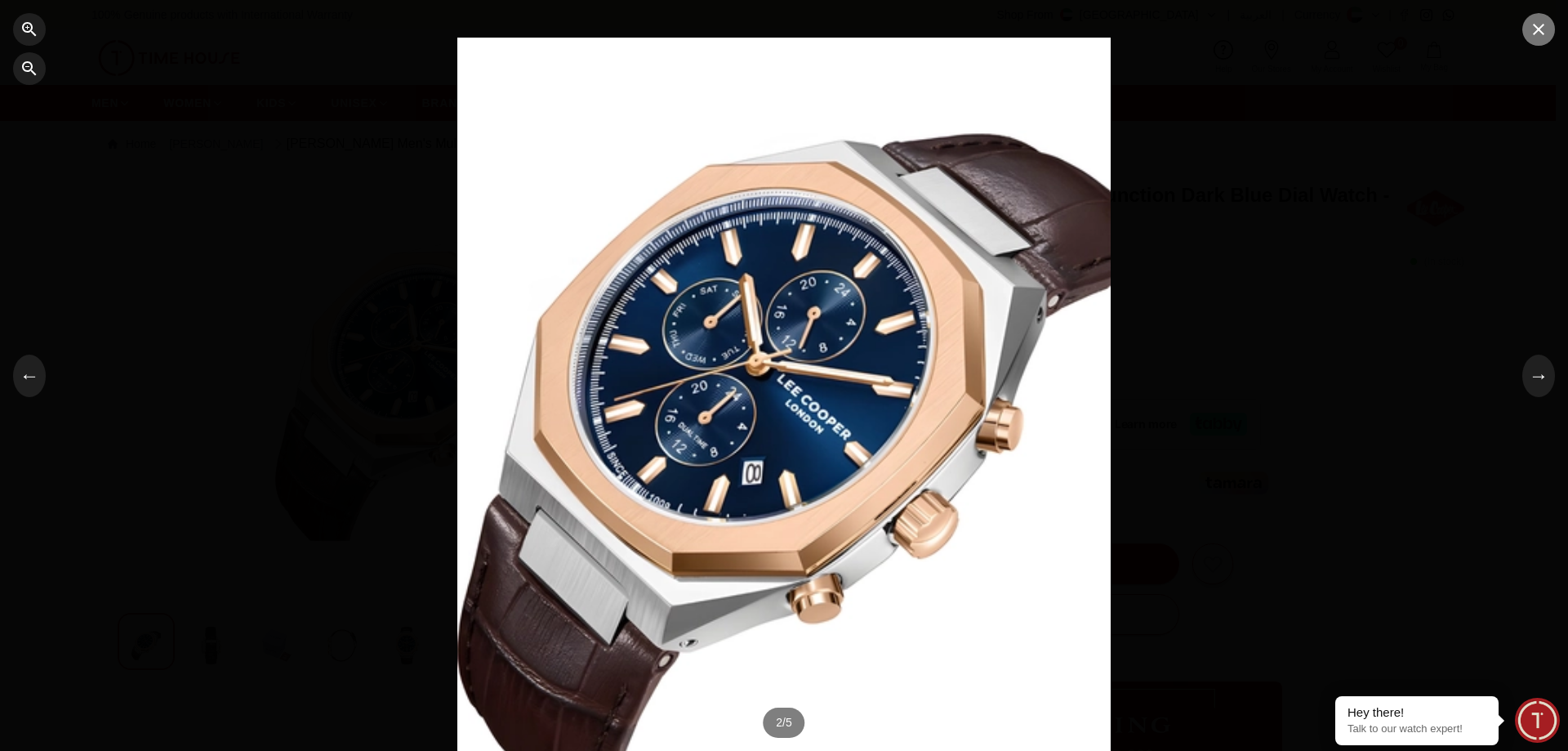
click at [1540, 36] on icon "button" at bounding box center [1539, 30] width 20 height 20
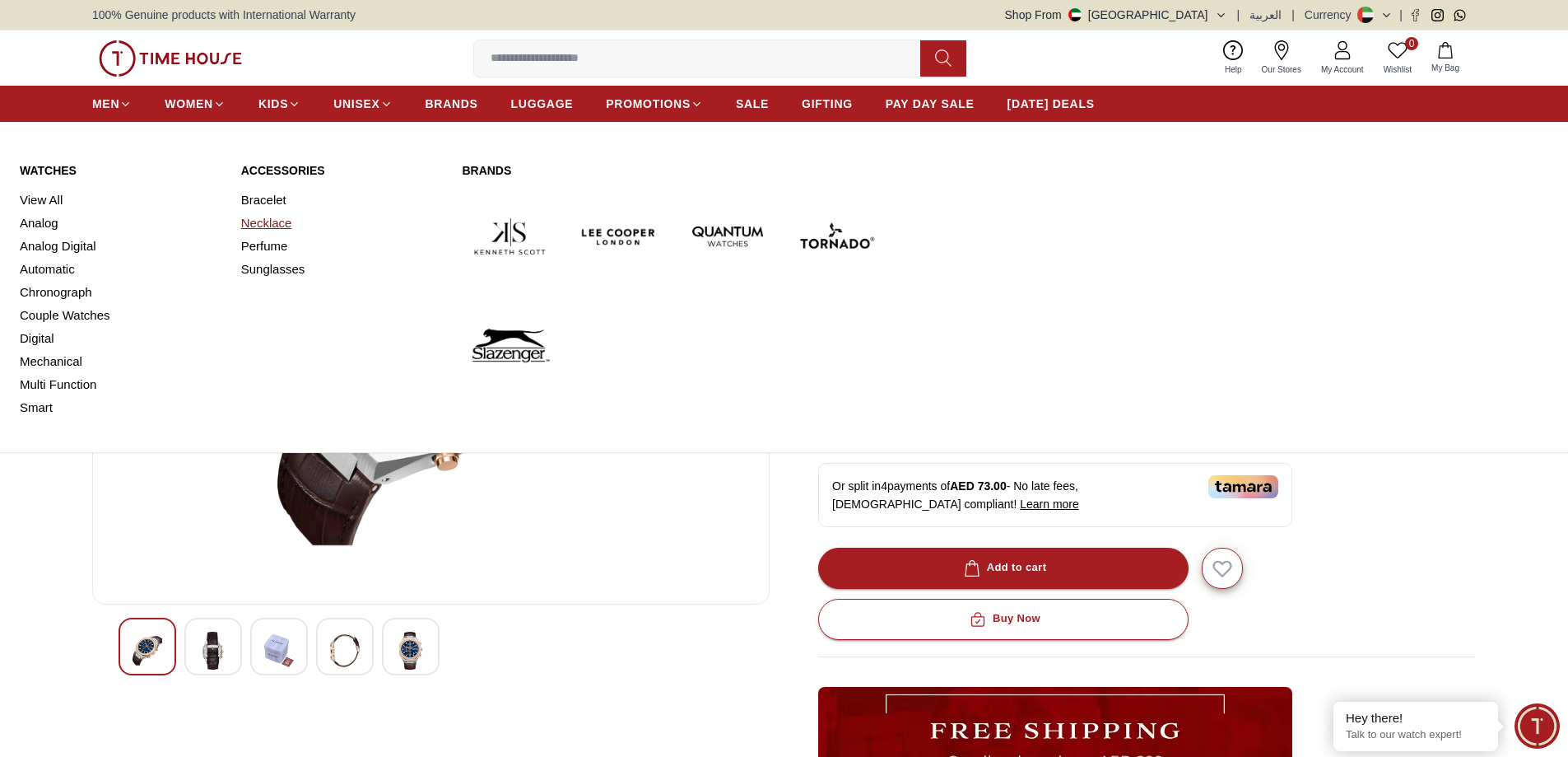
click at [285, 223] on link "Necklace" at bounding box center [341, 223] width 201 height 23
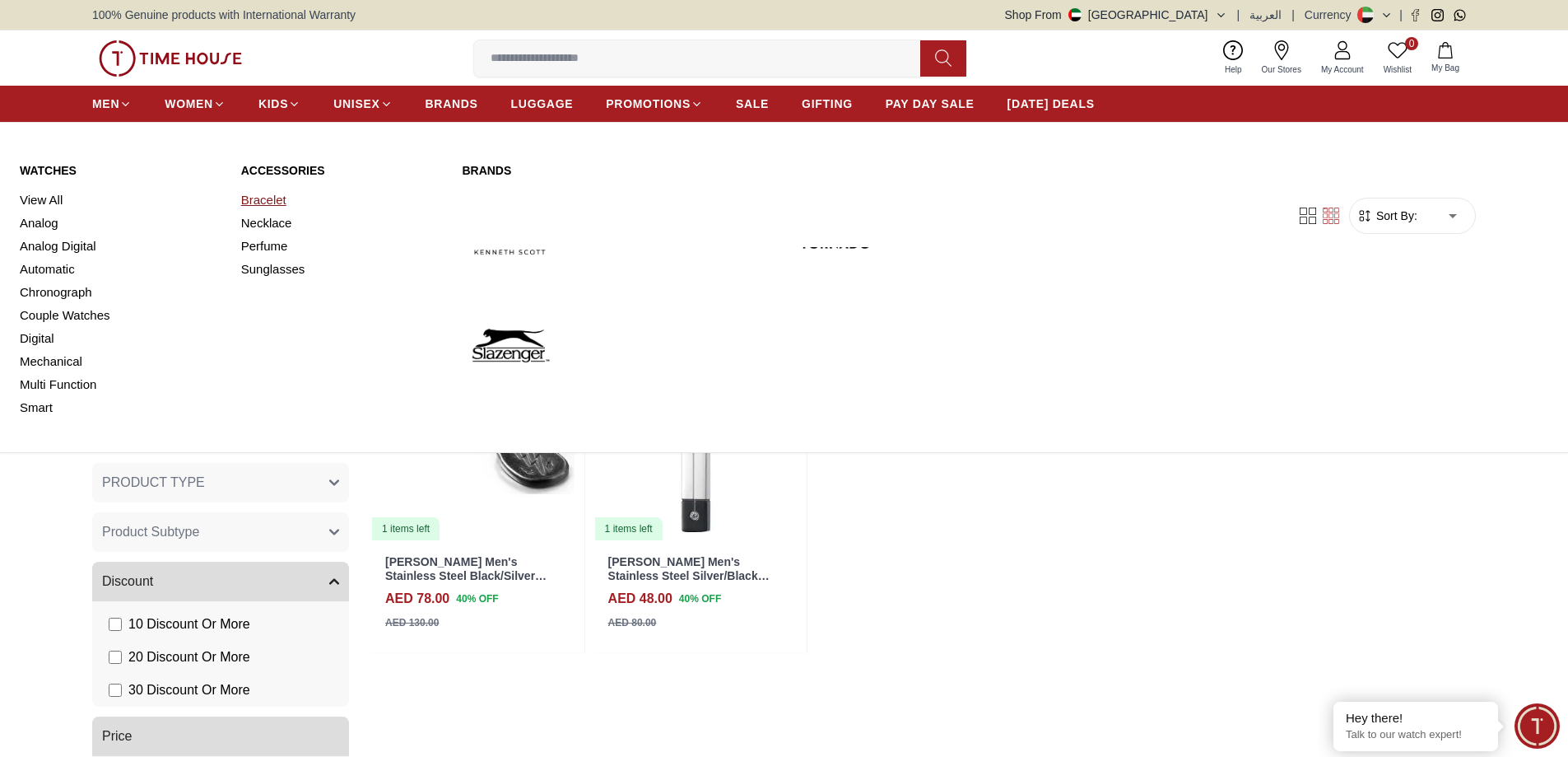
click at [260, 202] on link "Bracelet" at bounding box center [341, 200] width 201 height 23
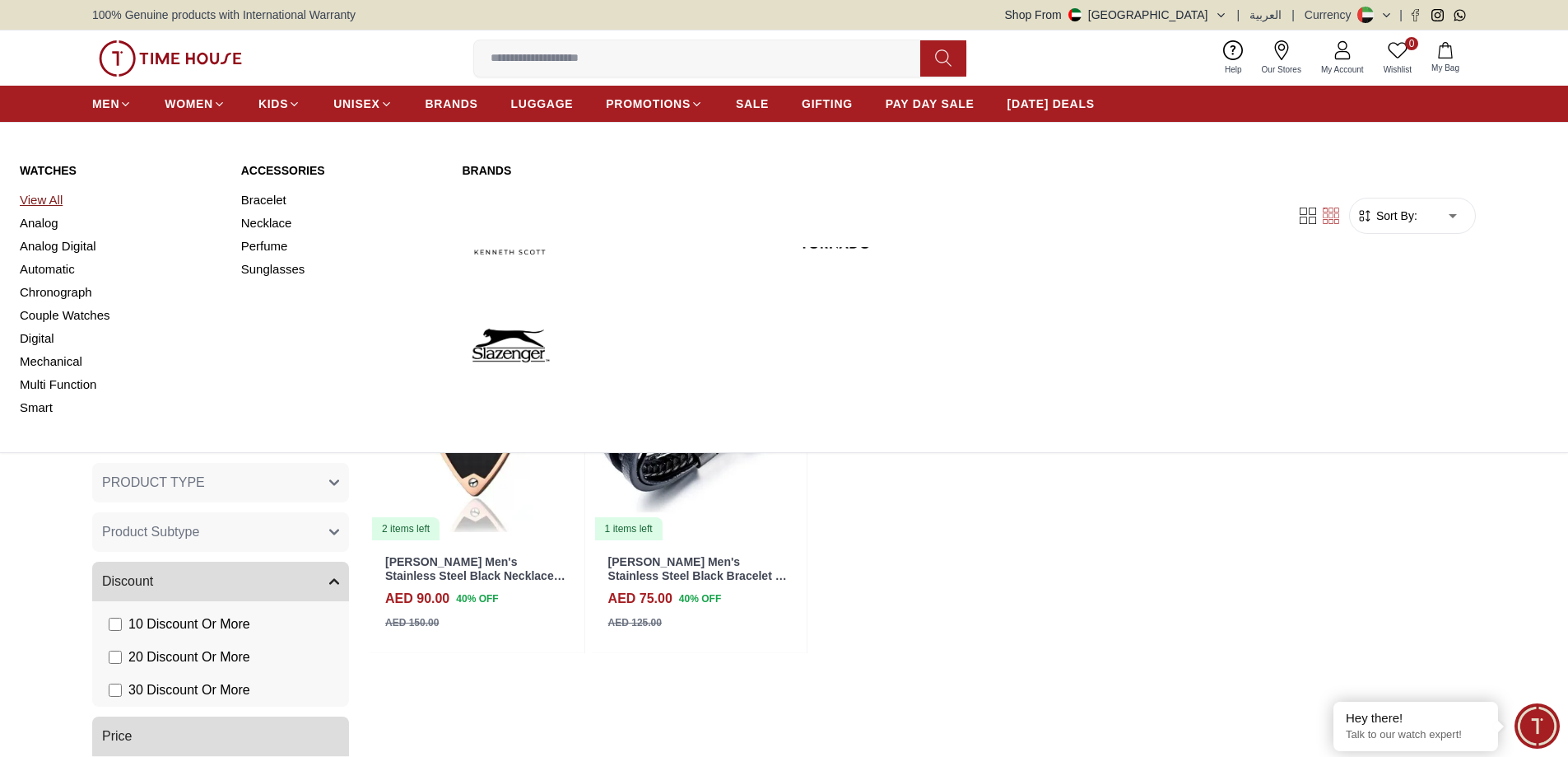
click at [36, 199] on link "View All" at bounding box center [120, 200] width 201 height 23
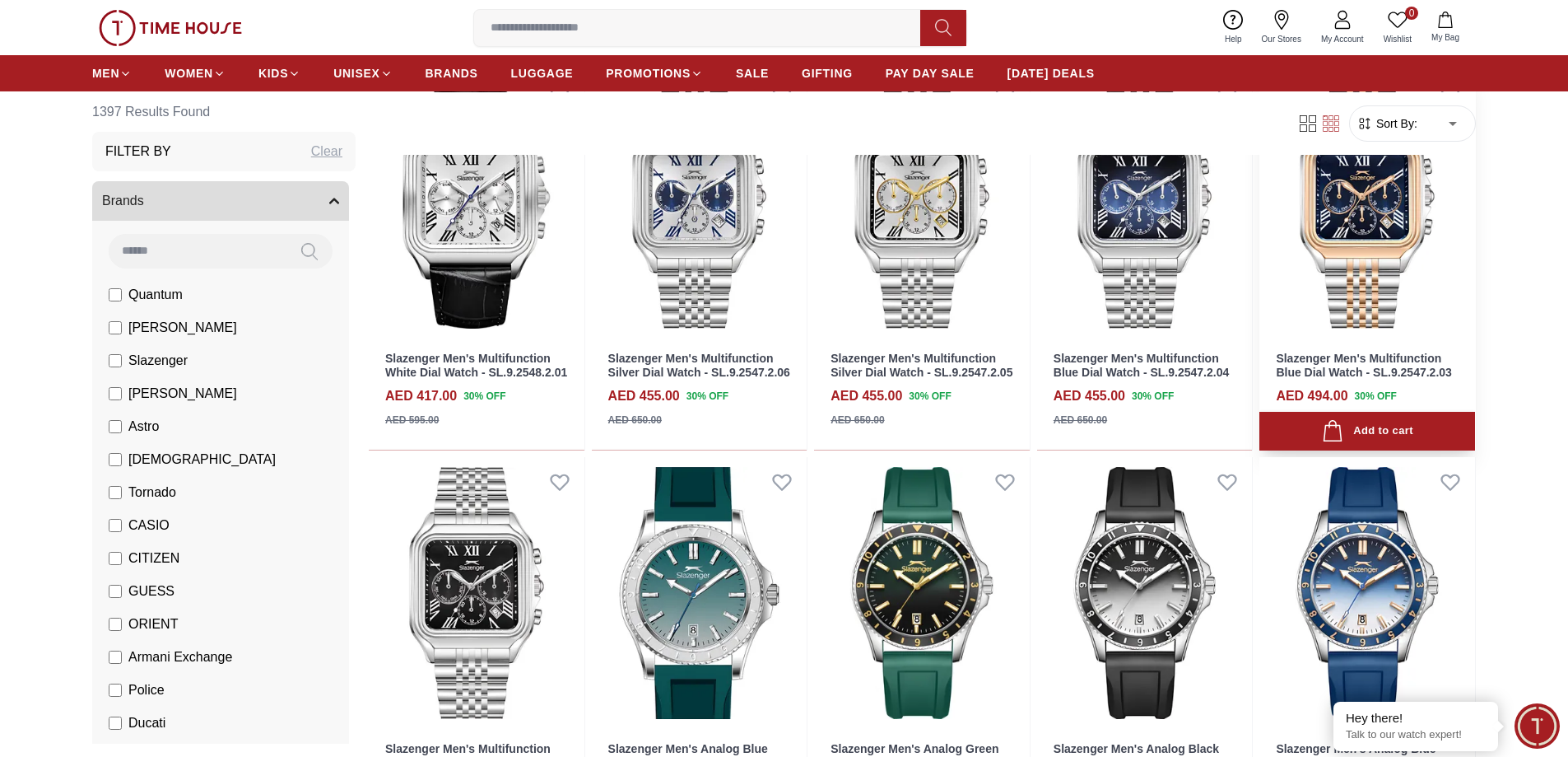
scroll to position [988, 0]
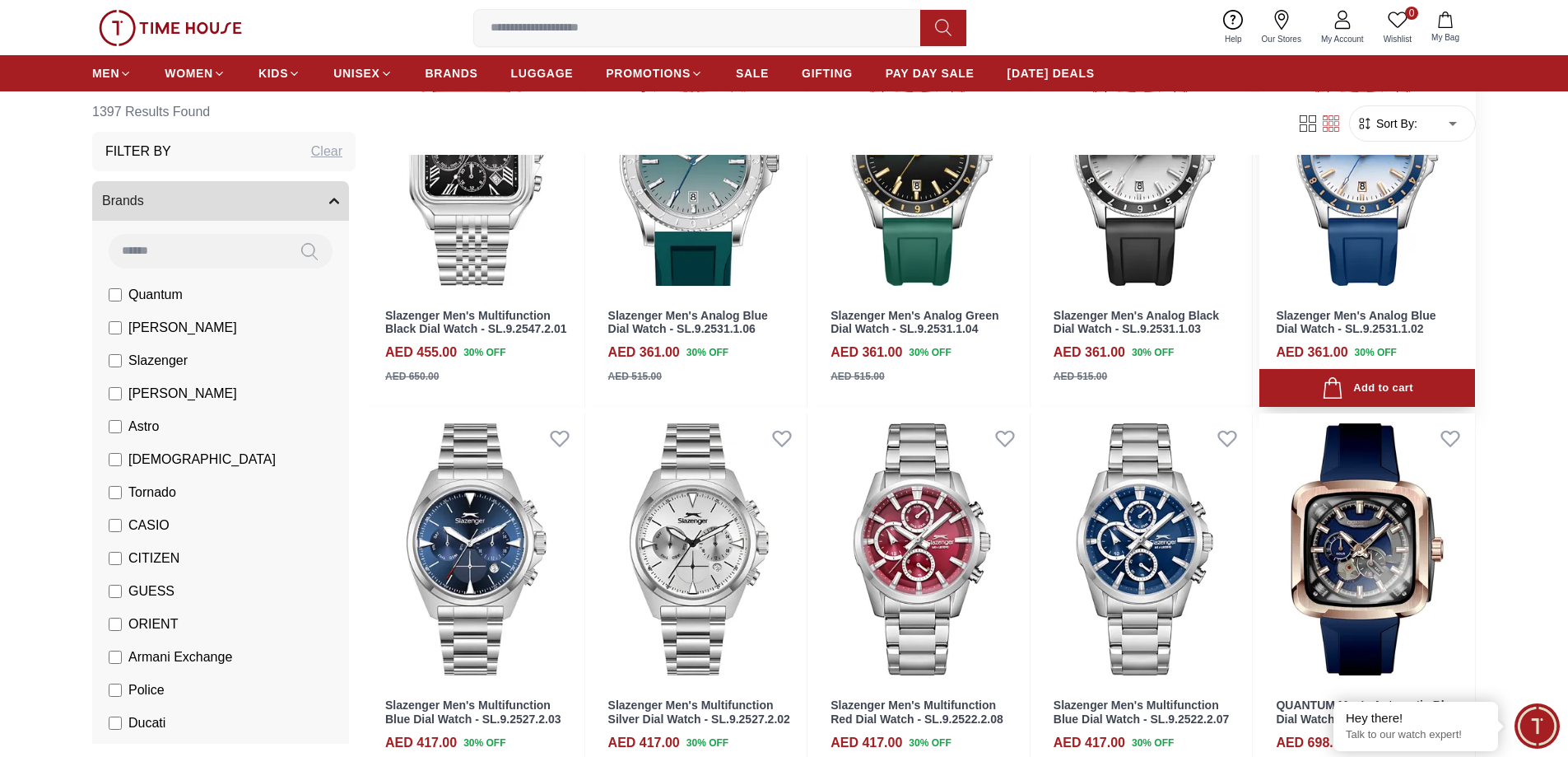
scroll to position [1482, 0]
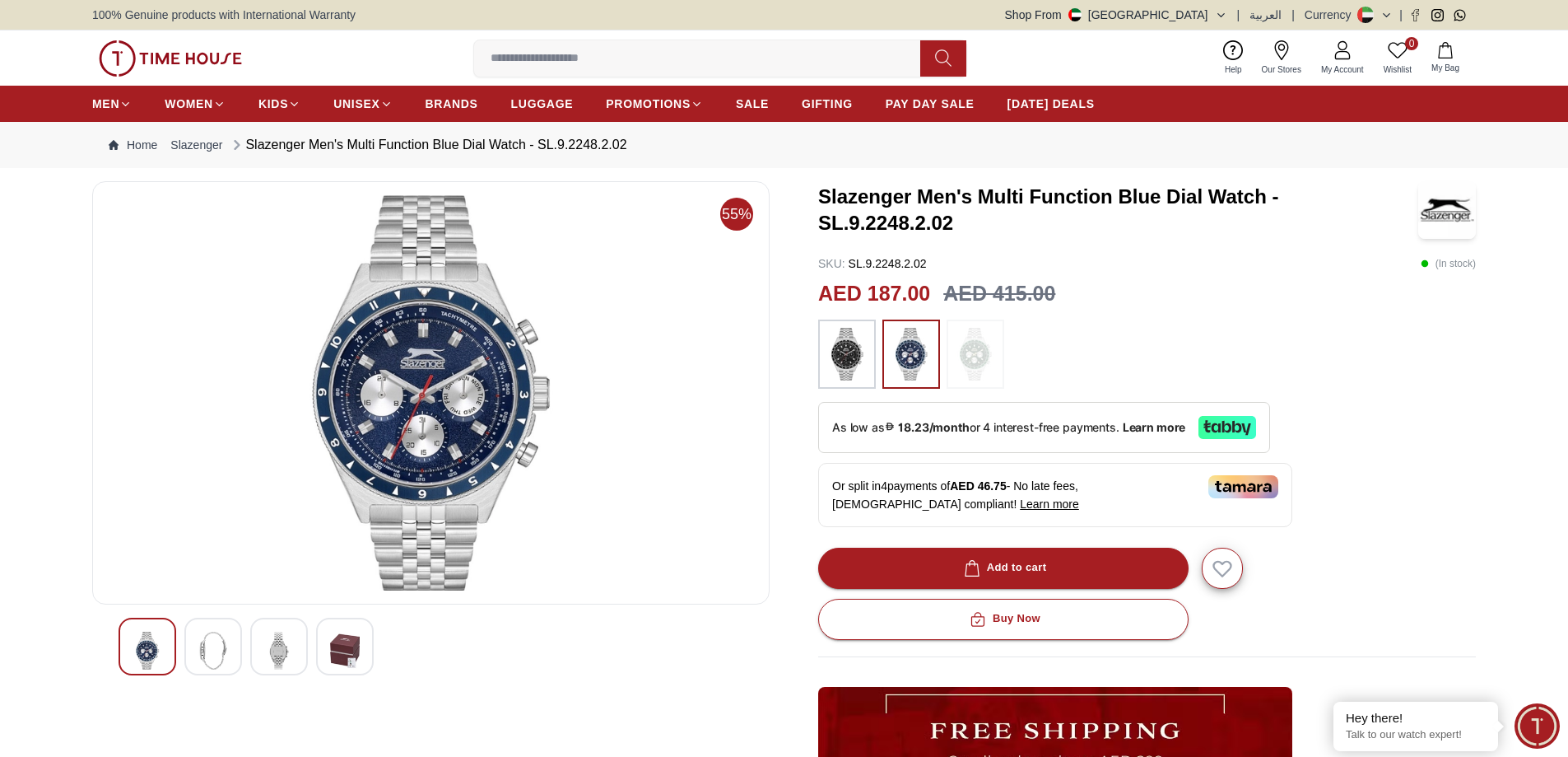
click at [219, 631] on img at bounding box center [213, 650] width 29 height 38
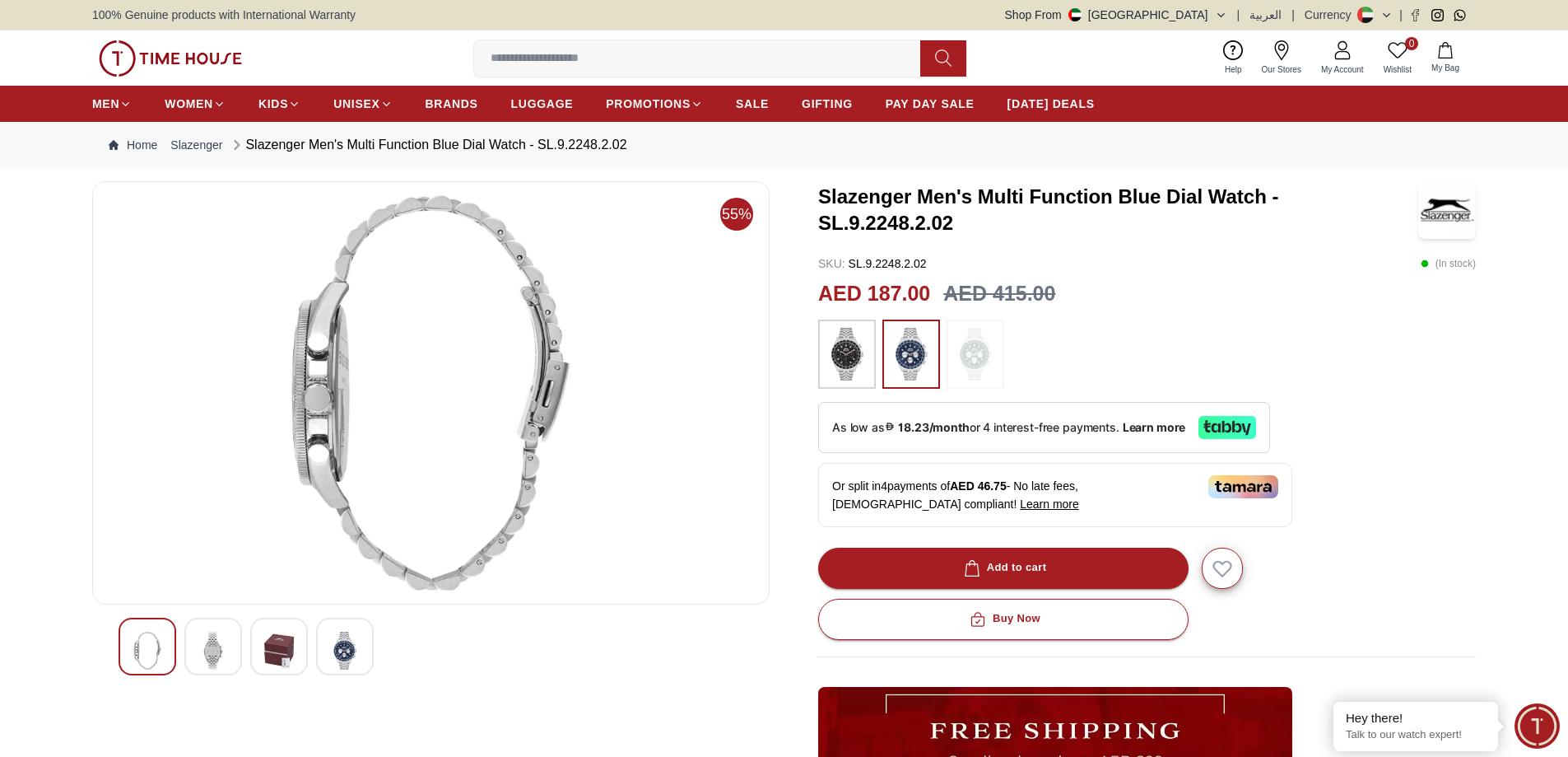
click at [272, 637] on img at bounding box center [279, 650] width 29 height 38
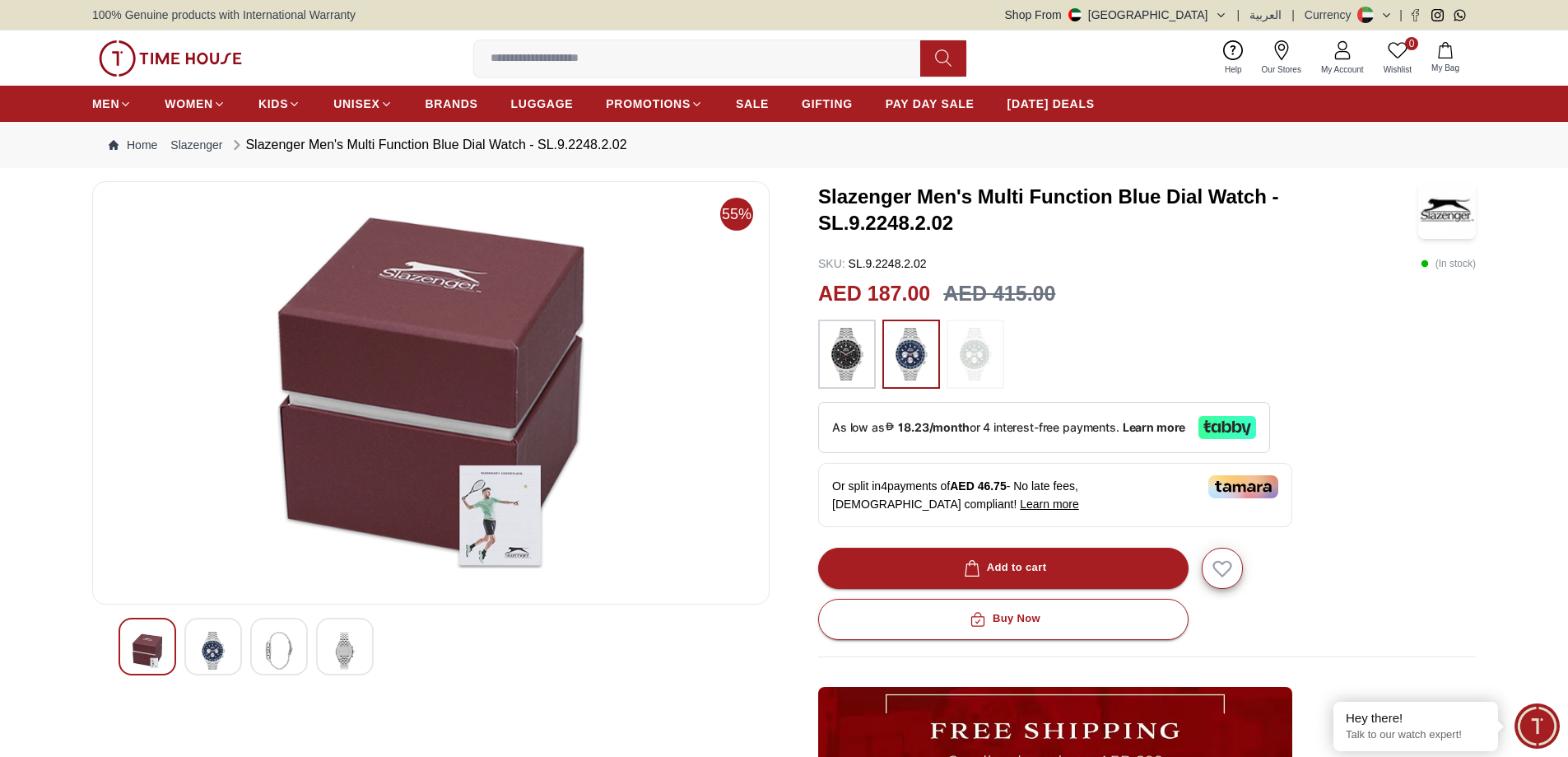
click at [349, 638] on img at bounding box center [345, 650] width 29 height 38
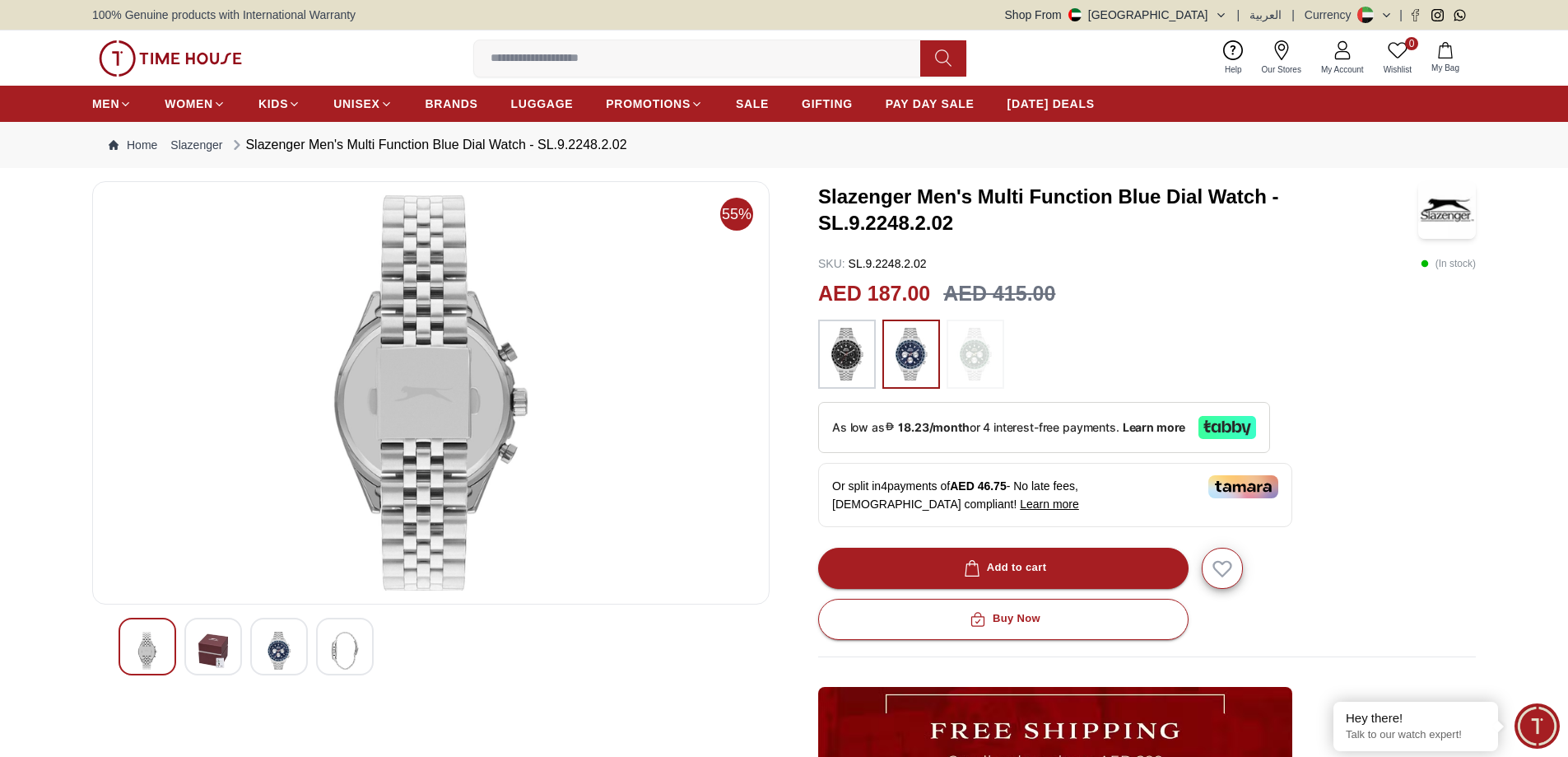
click at [140, 647] on img at bounding box center [147, 650] width 29 height 38
click at [278, 646] on img at bounding box center [279, 650] width 29 height 38
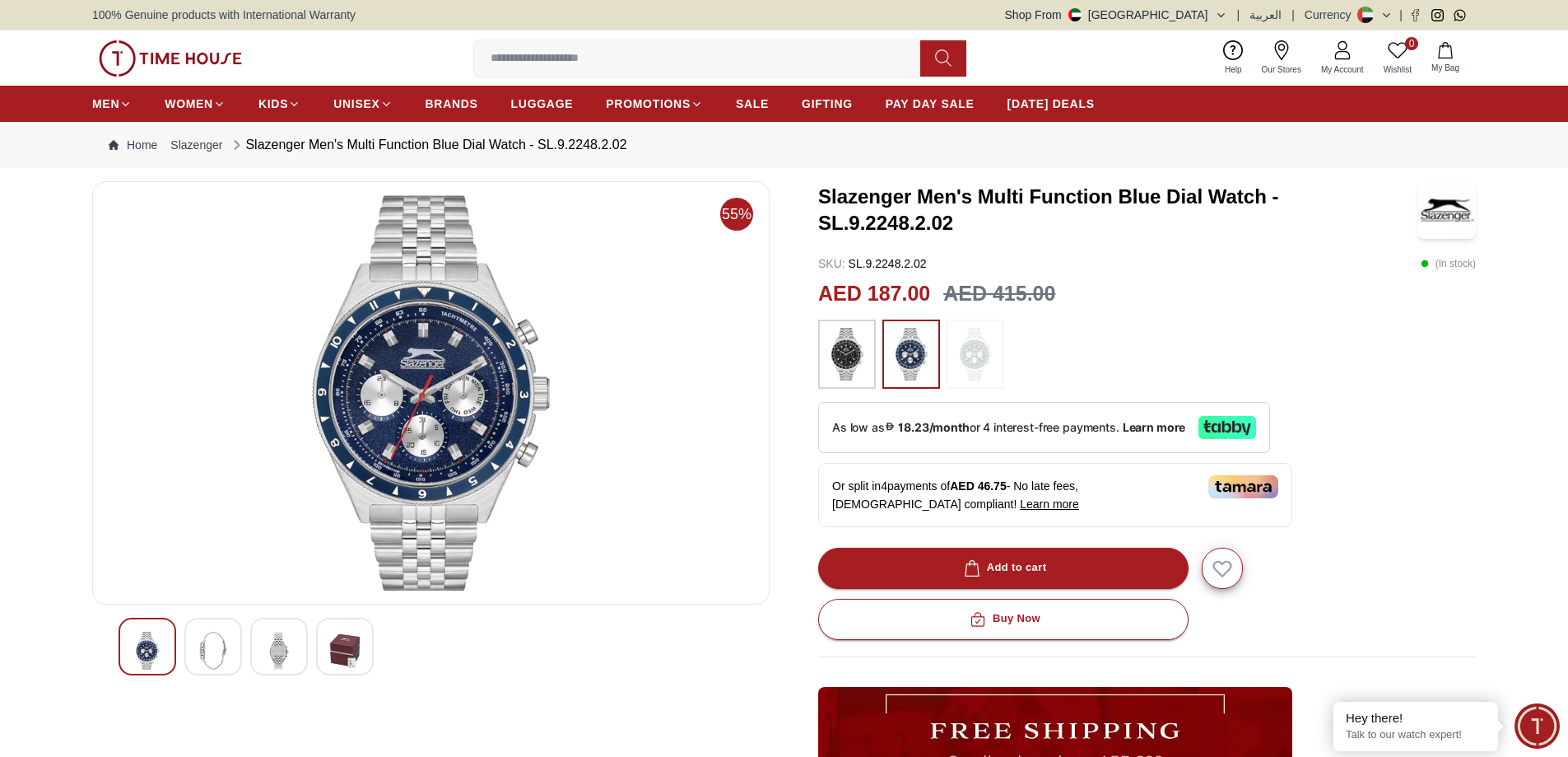
click at [407, 368] on img at bounding box center [430, 392] width 649 height 395
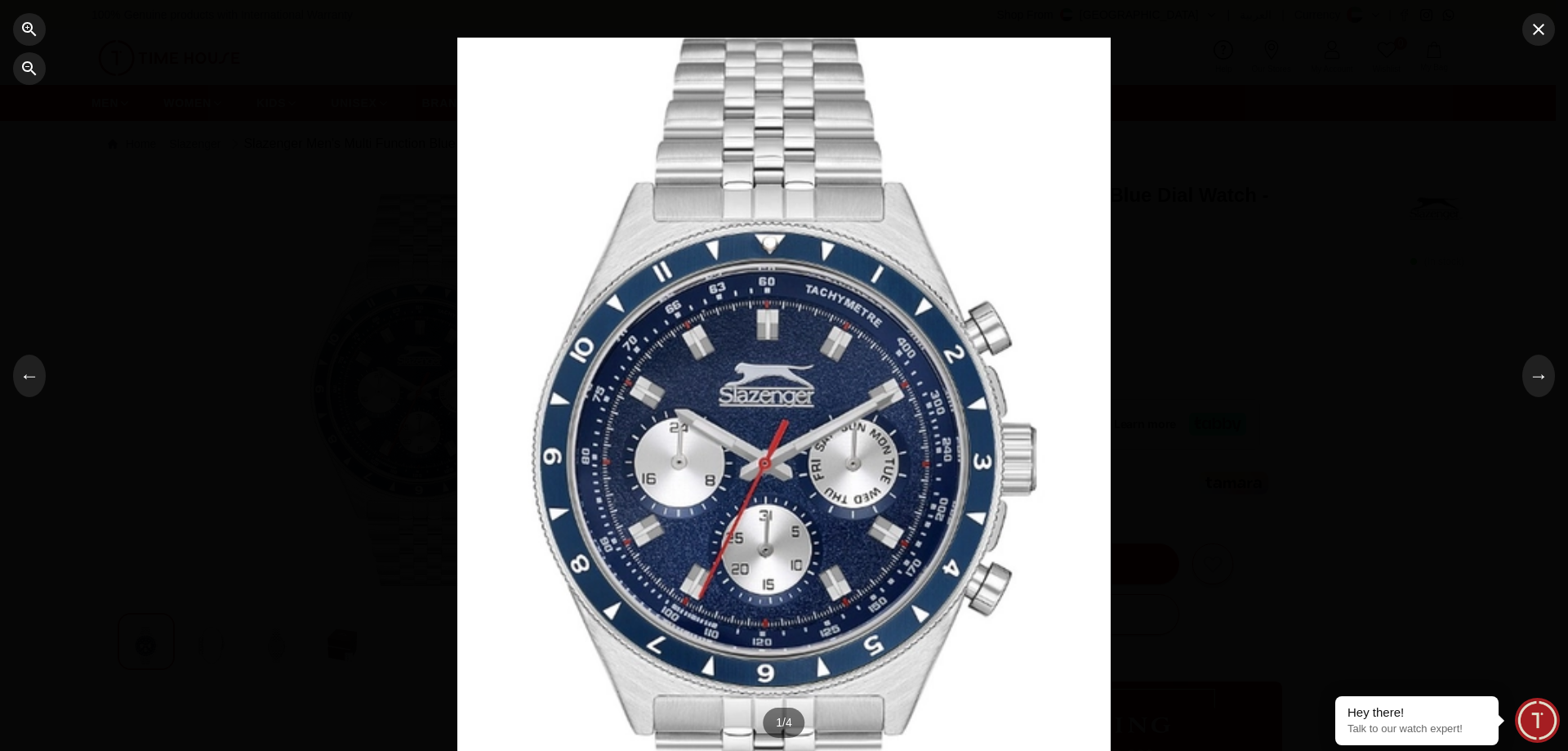
click at [857, 148] on div at bounding box center [784, 376] width 653 height 676
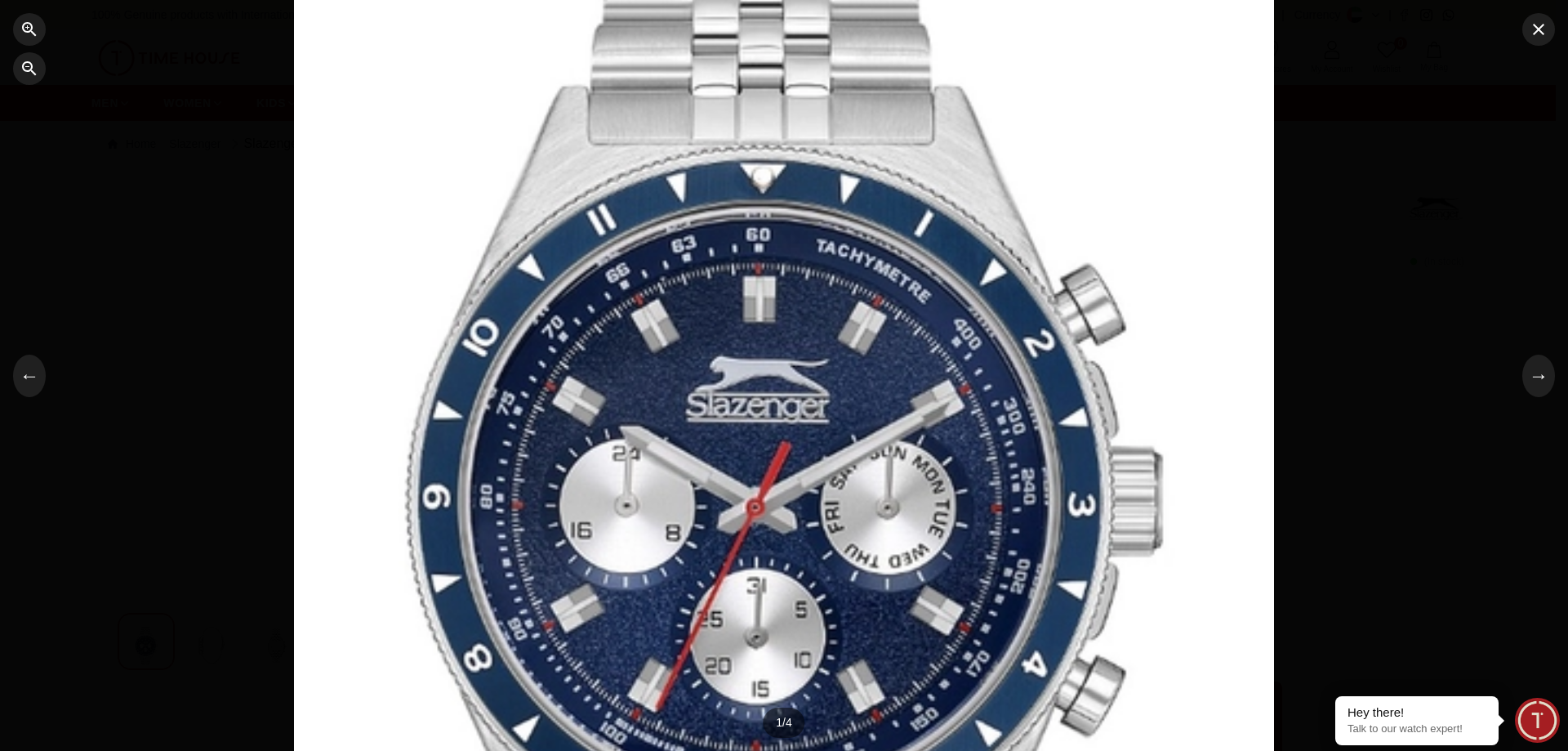
click at [856, 216] on div at bounding box center [784, 376] width 980 height 1013
click at [908, 472] on div at bounding box center [784, 376] width 980 height 1013
click at [914, 483] on div at bounding box center [784, 376] width 980 height 1013
click at [1537, 377] on button "→" at bounding box center [1539, 376] width 33 height 43
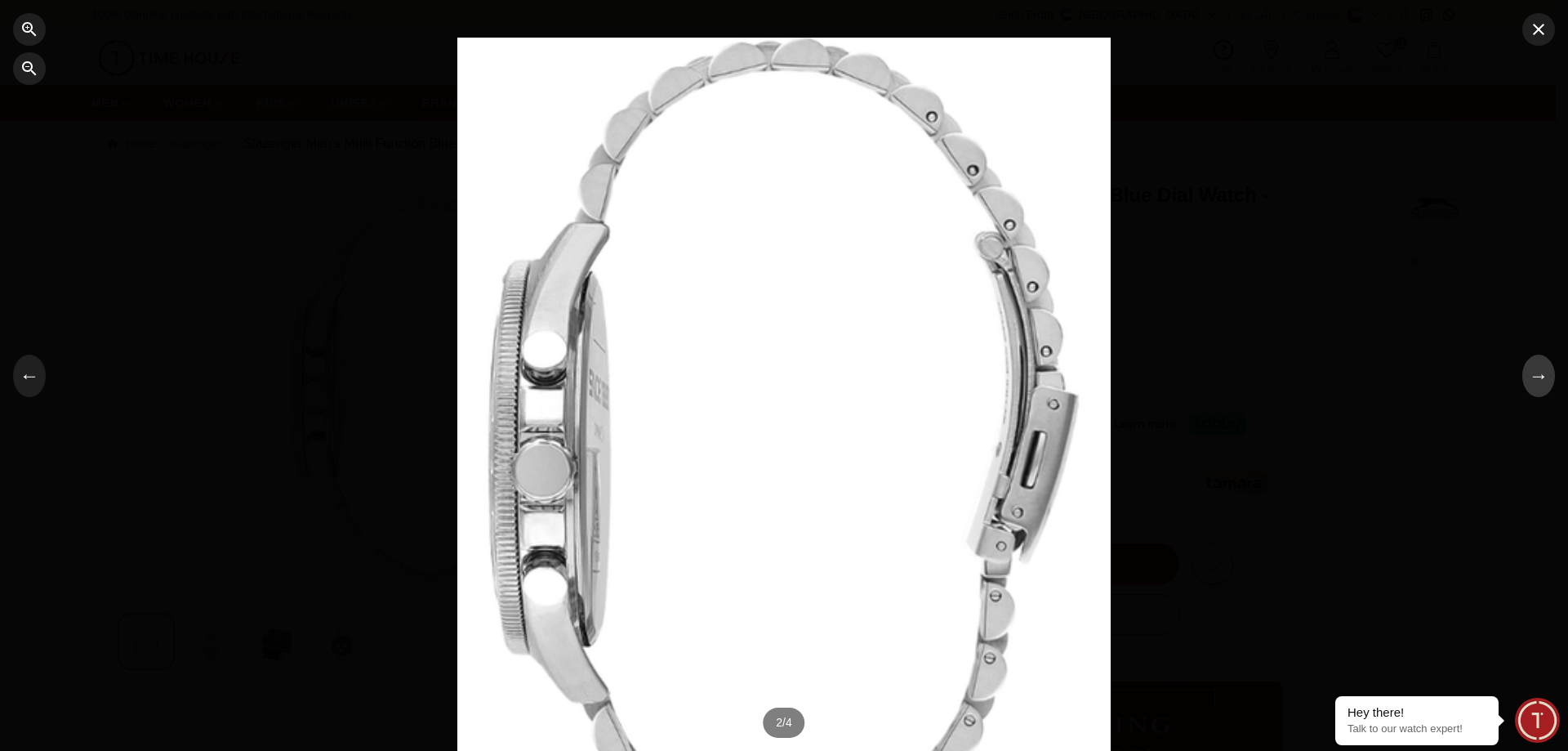
click at [1537, 377] on button "→" at bounding box center [1539, 376] width 33 height 43
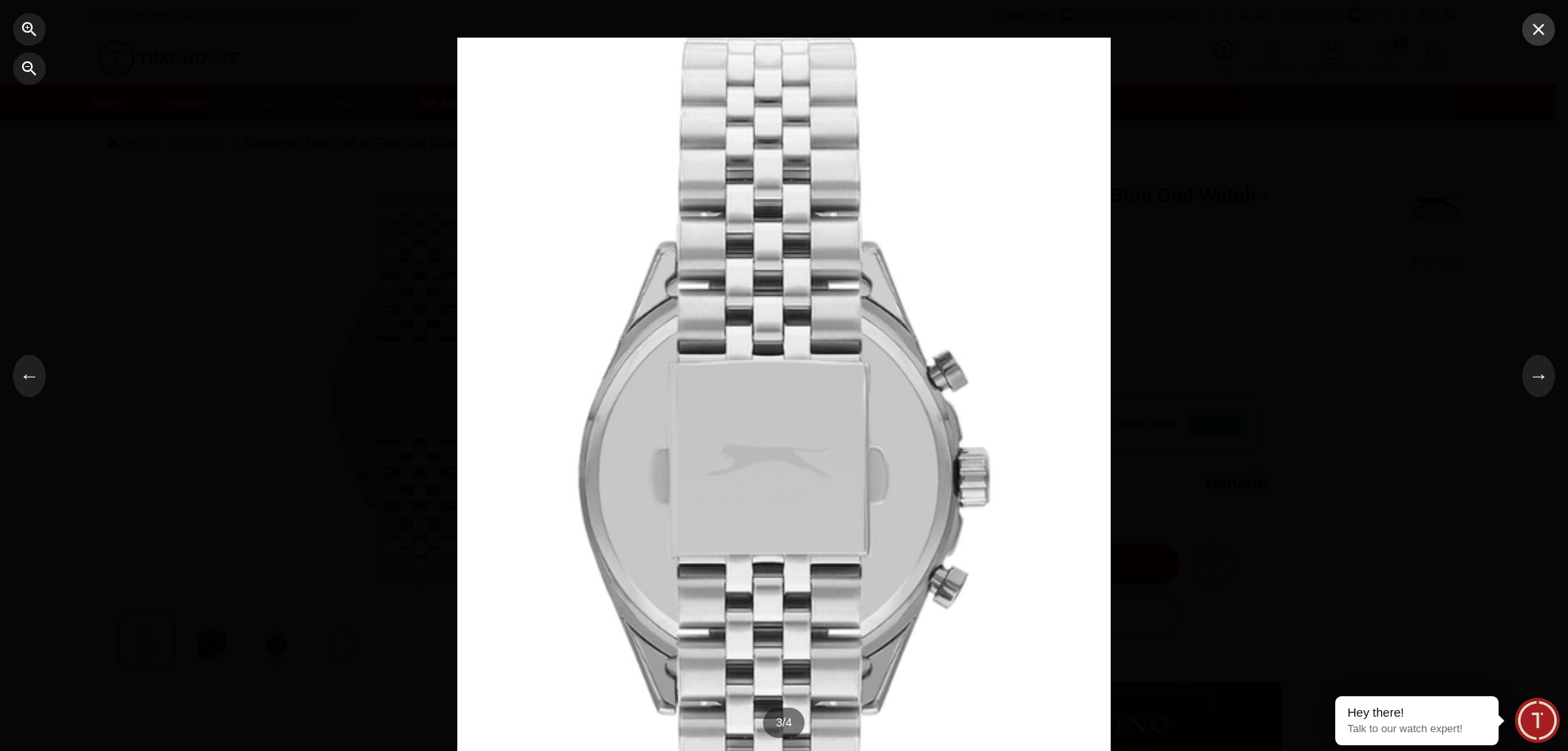
click at [1544, 35] on icon "button" at bounding box center [1539, 30] width 20 height 20
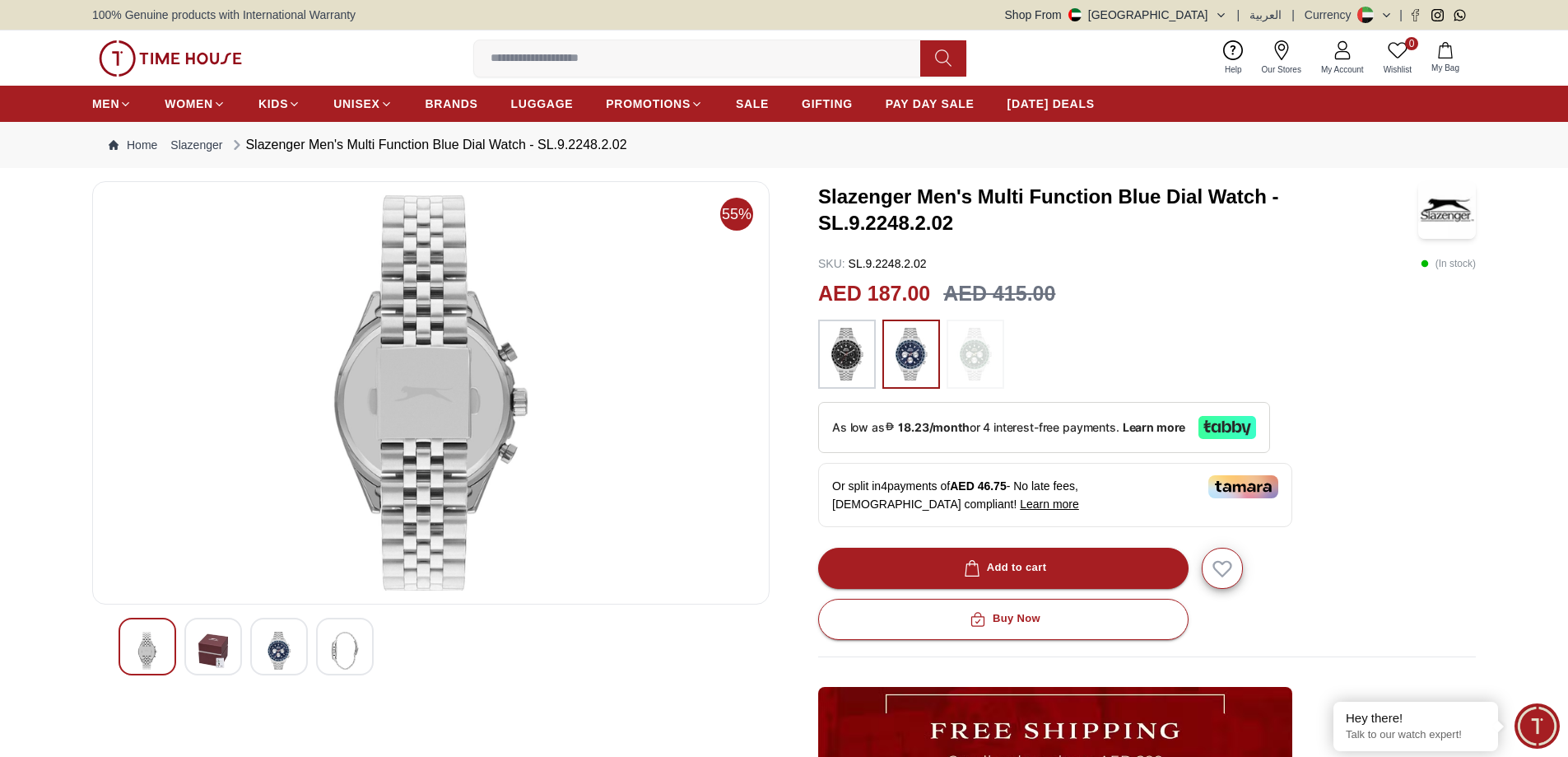
click at [274, 642] on img at bounding box center [279, 650] width 29 height 38
